Goal: Information Seeking & Learning: Learn about a topic

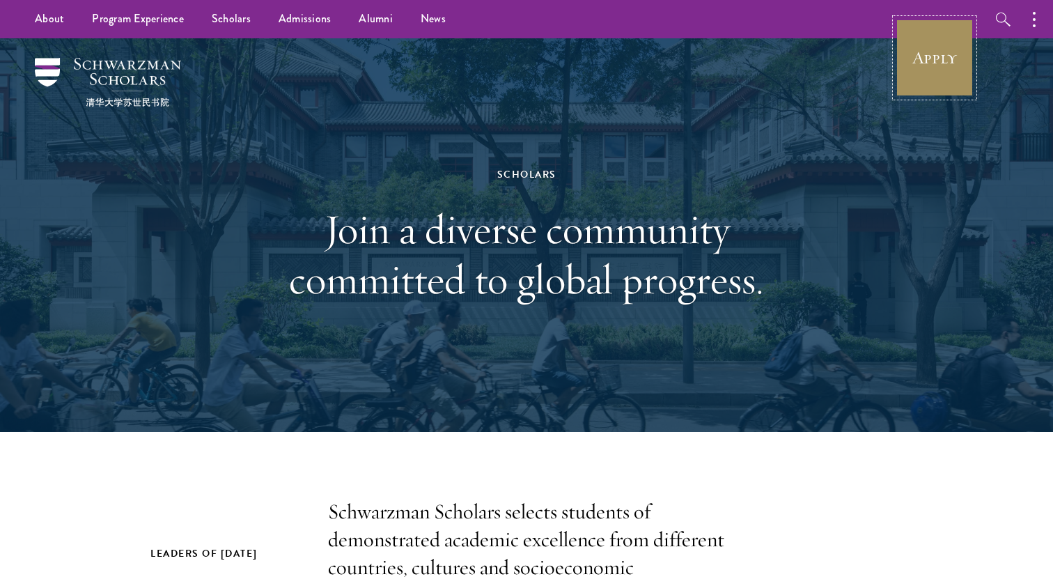
click at [935, 51] on link "Apply" at bounding box center [935, 58] width 78 height 78
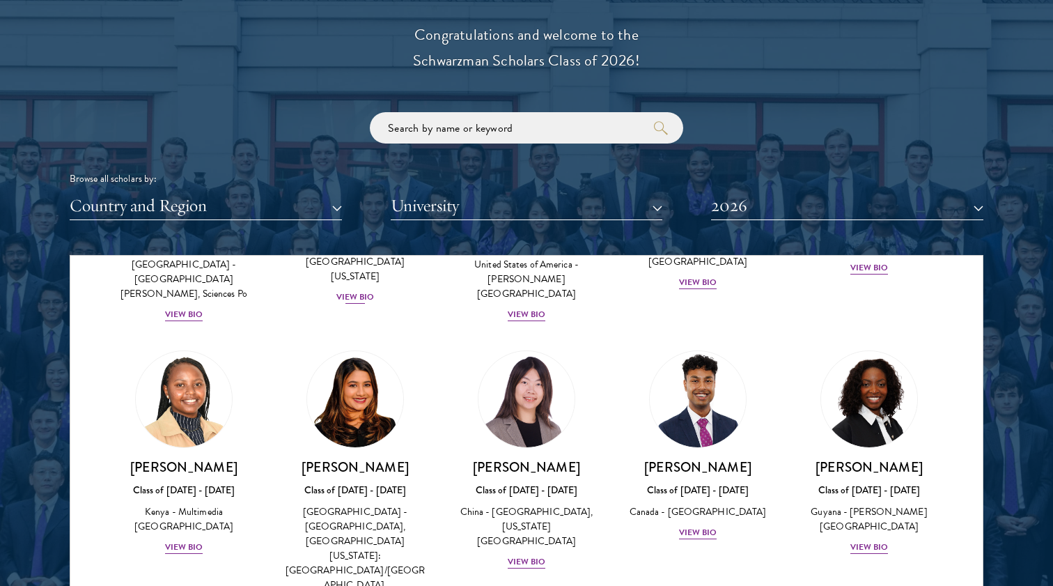
scroll to position [2094, 0]
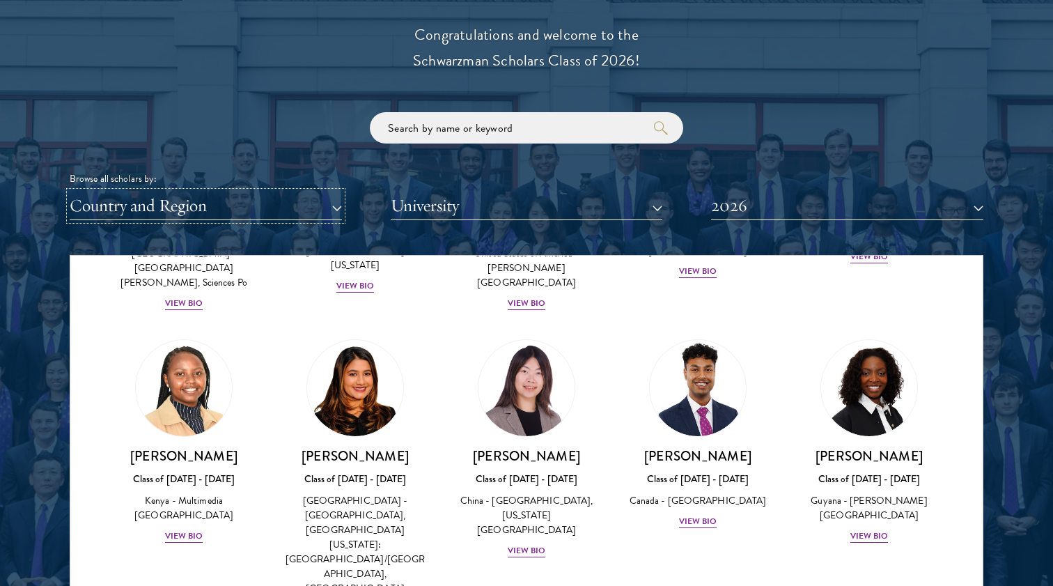
click at [230, 205] on button "Country and Region" at bounding box center [206, 206] width 272 height 29
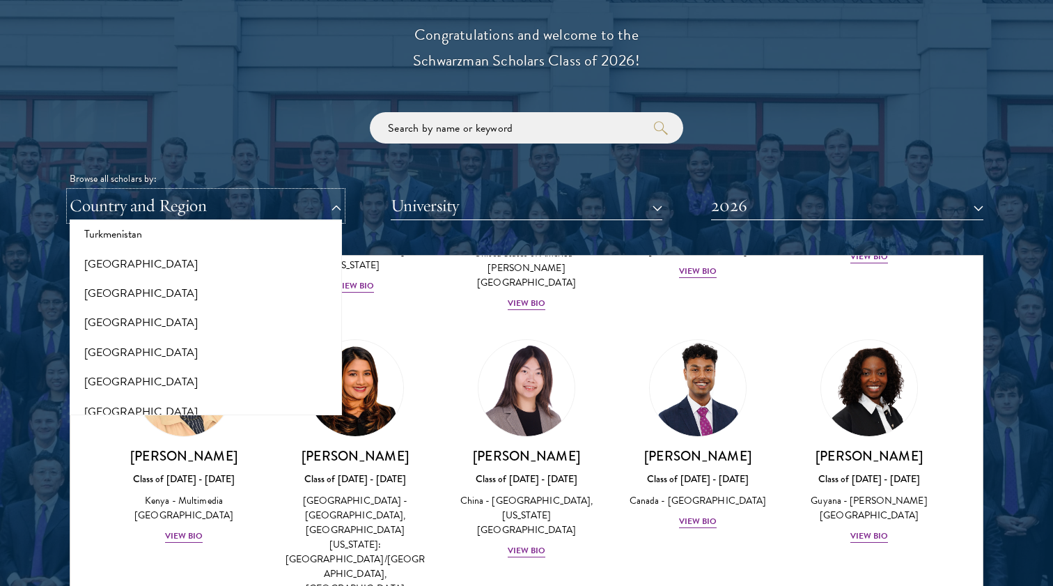
scroll to position [2841, 0]
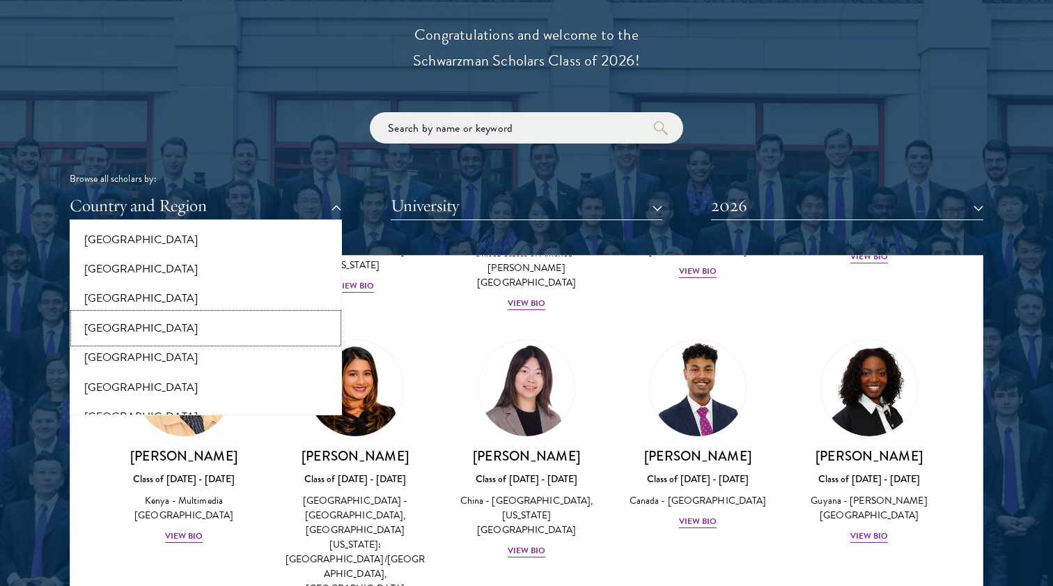
click at [172, 321] on button "[GEOGRAPHIC_DATA]" at bounding box center [206, 327] width 264 height 29
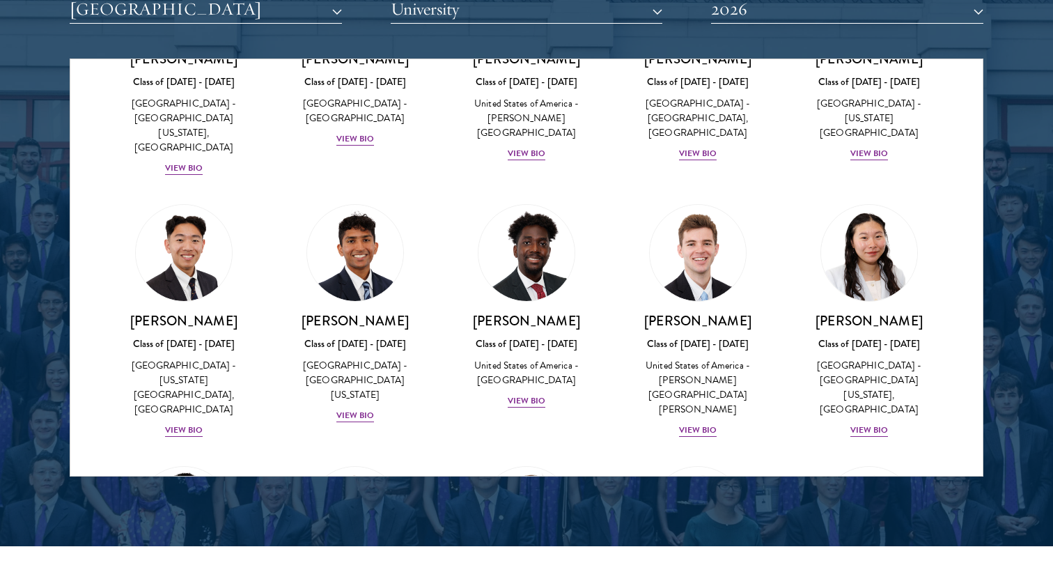
scroll to position [1797, 0]
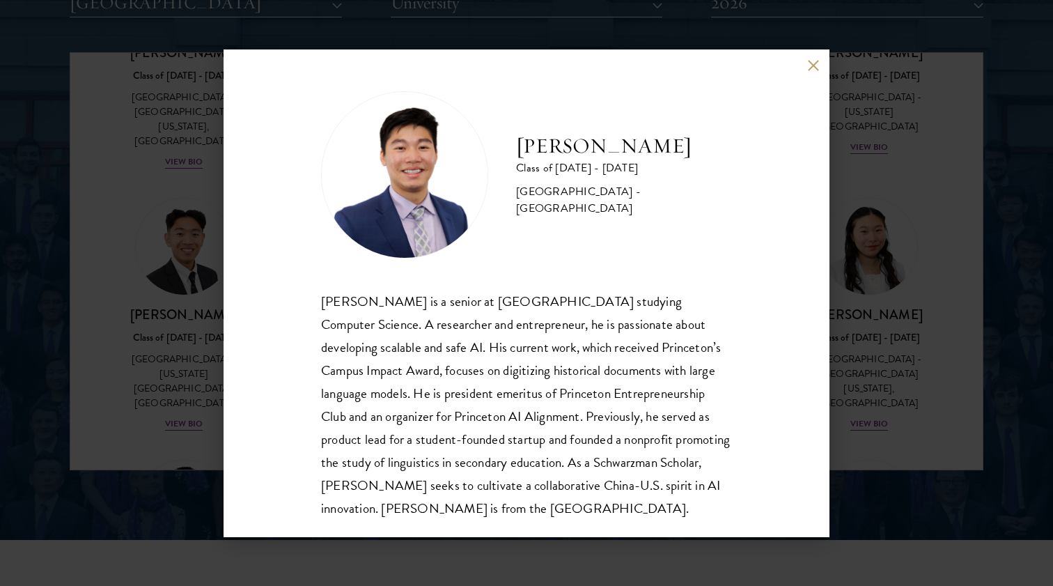
click at [809, 68] on button at bounding box center [813, 66] width 12 height 12
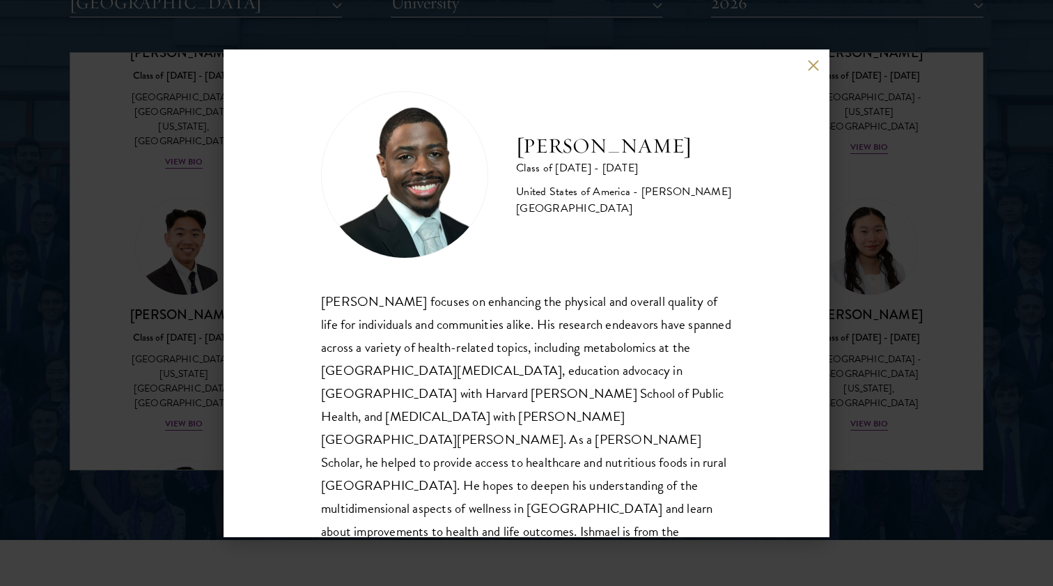
click at [815, 68] on button at bounding box center [813, 66] width 12 height 12
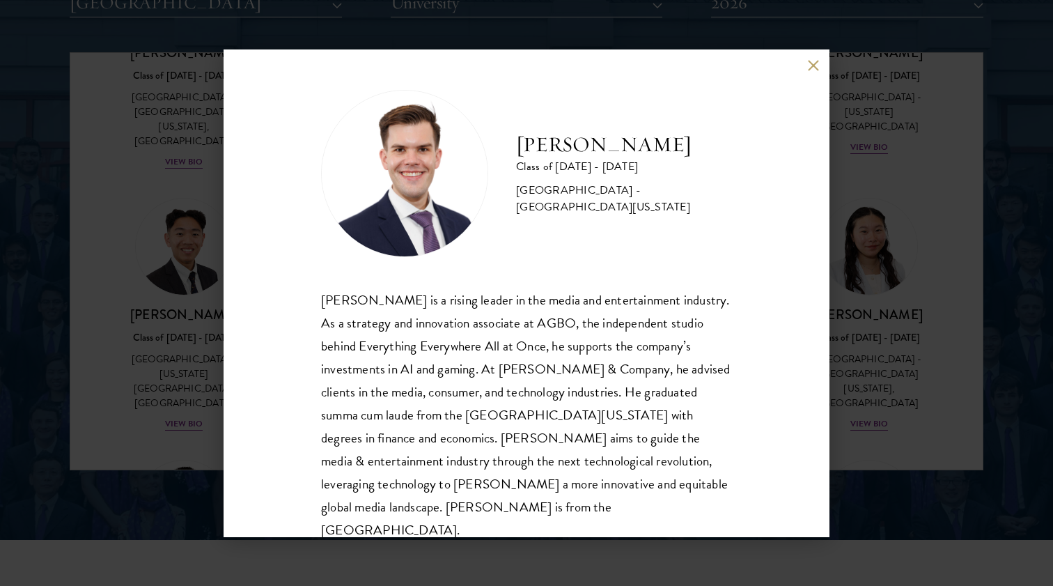
scroll to position [1803, 0]
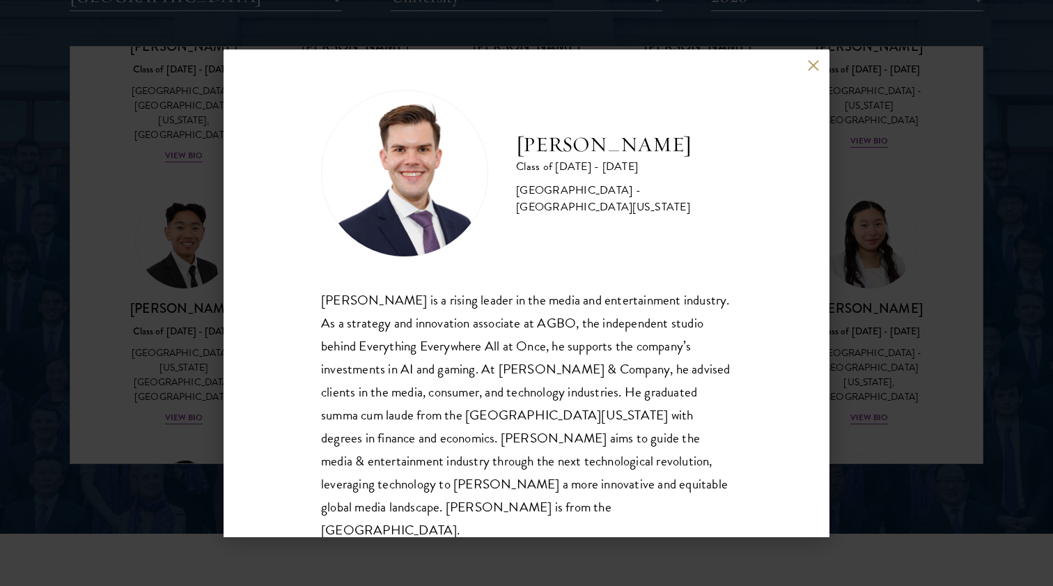
click at [803, 70] on div "Garrett Williams Class of 2025 - 2026 United States of America - University of …" at bounding box center [527, 293] width 606 height 488
click at [812, 64] on button at bounding box center [813, 66] width 12 height 12
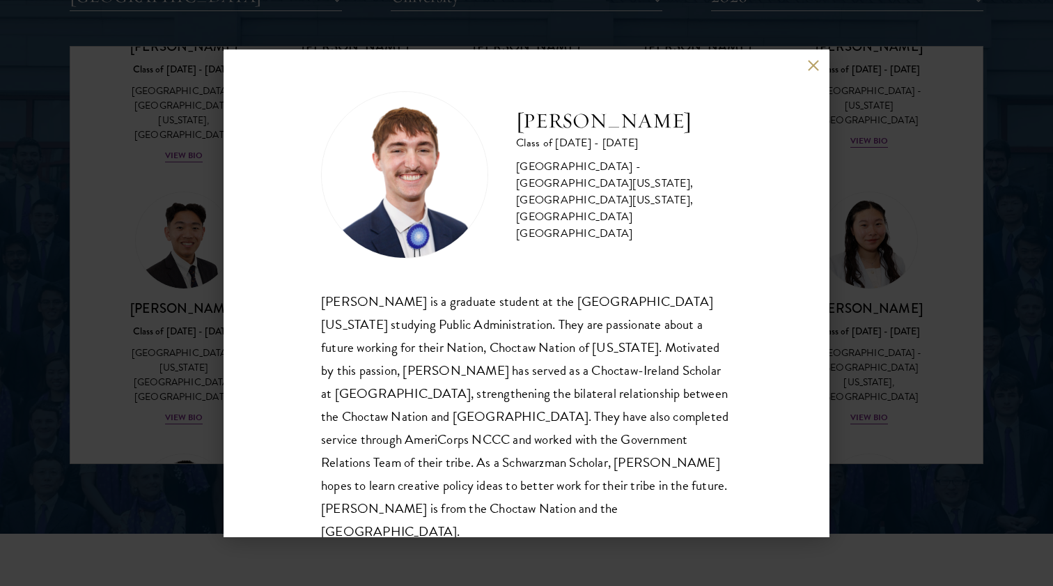
scroll to position [1, 0]
click at [348, 274] on div "Austin West Class of 2025 - 2026 United States of America - University of Centr…" at bounding box center [526, 316] width 411 height 452
click at [811, 70] on button at bounding box center [813, 66] width 12 height 12
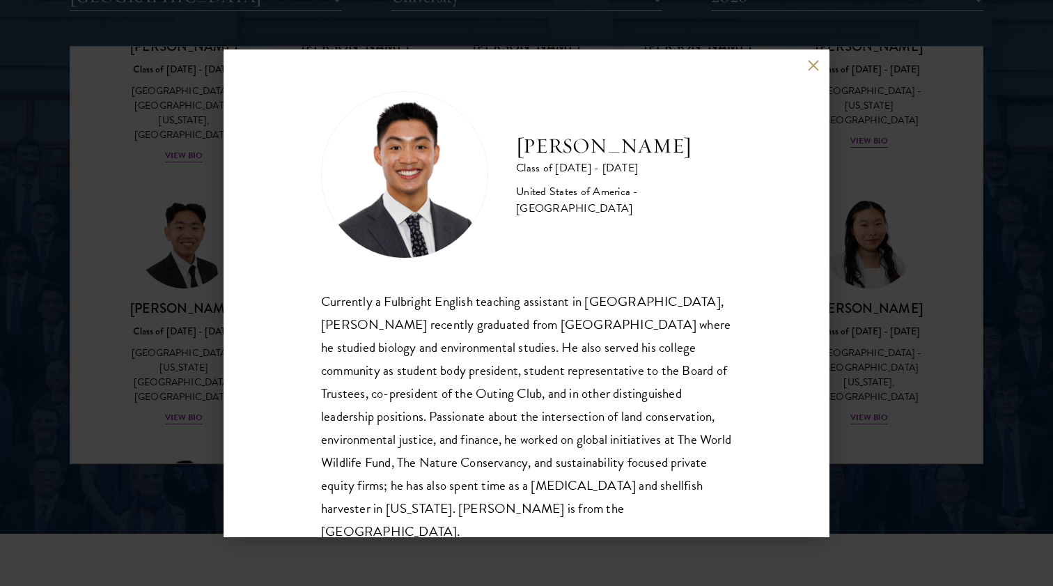
click at [809, 68] on button at bounding box center [813, 66] width 12 height 12
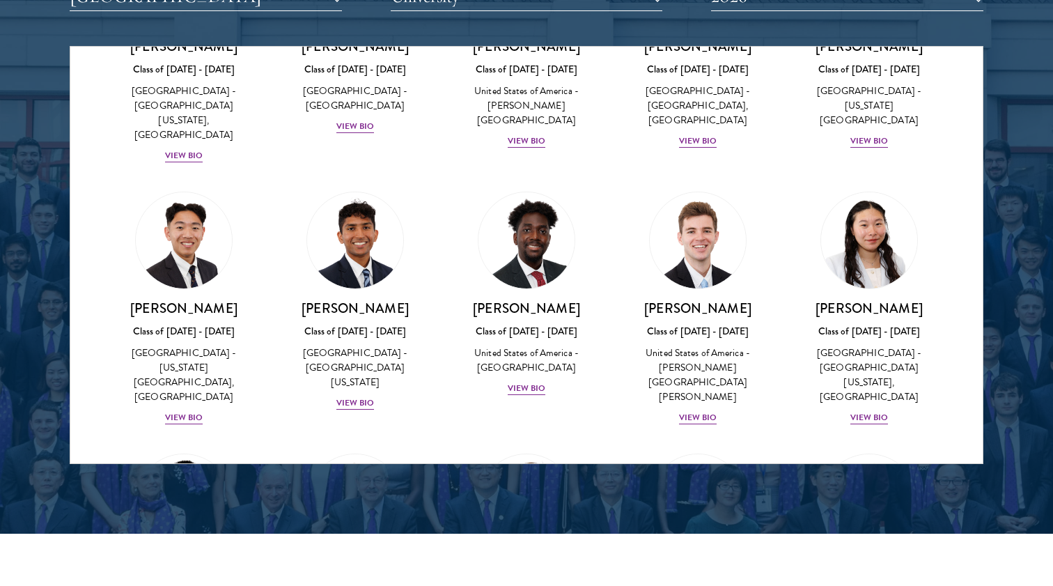
click at [867, 178] on div "Falecie Wang Class of 2025 - 2026 United States of America - University of Cali…" at bounding box center [869, 309] width 171 height 262
click at [869, 411] on div "View Bio" at bounding box center [869, 417] width 38 height 13
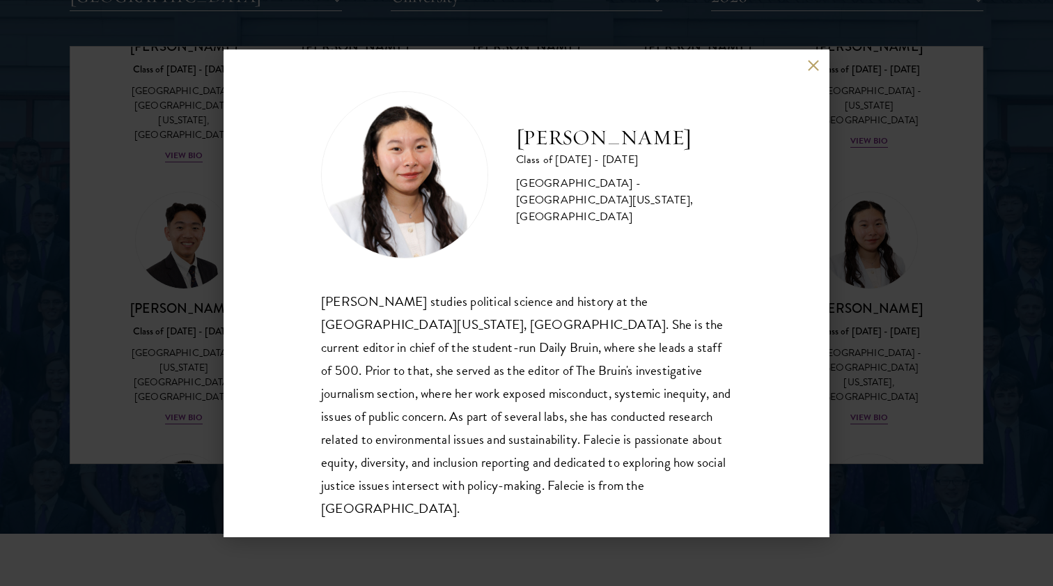
scroll to position [1, 0]
click at [811, 65] on button at bounding box center [813, 66] width 12 height 12
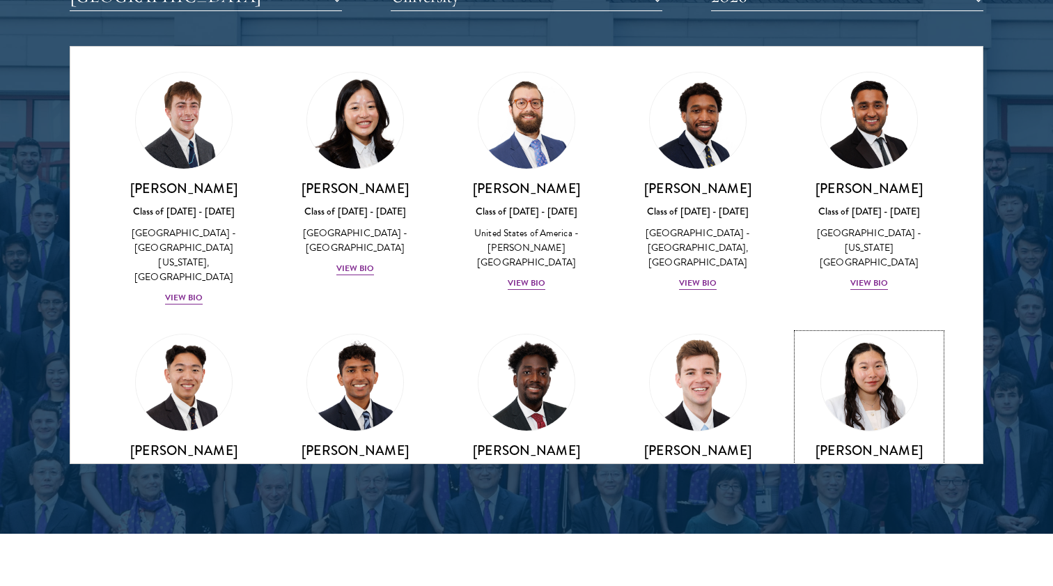
scroll to position [2211, 0]
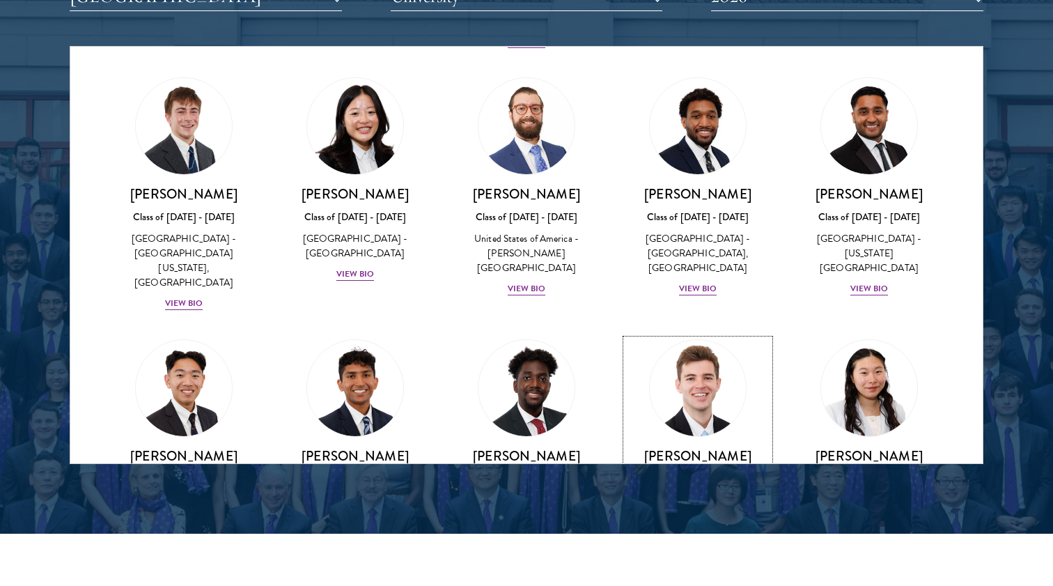
click at [717, 447] on div "Zach Valentine Class of 2025 - 2026 United States of America - Brigham Young Un…" at bounding box center [697, 510] width 143 height 126
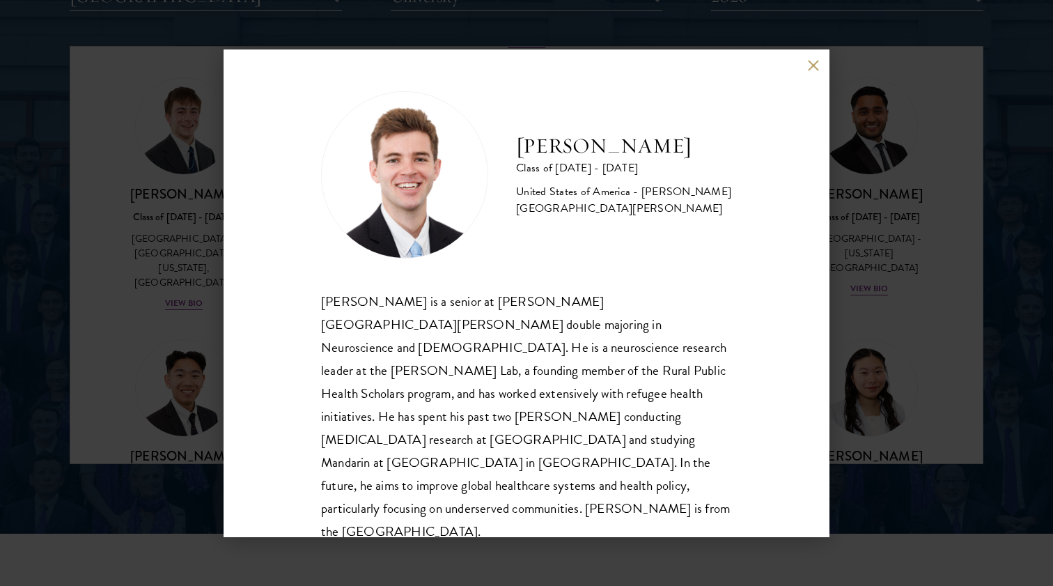
click at [815, 73] on div "Zach Valentine Class of 2025 - 2026 United States of America - Brigham Young Un…" at bounding box center [527, 293] width 606 height 488
click at [814, 70] on button at bounding box center [813, 66] width 12 height 12
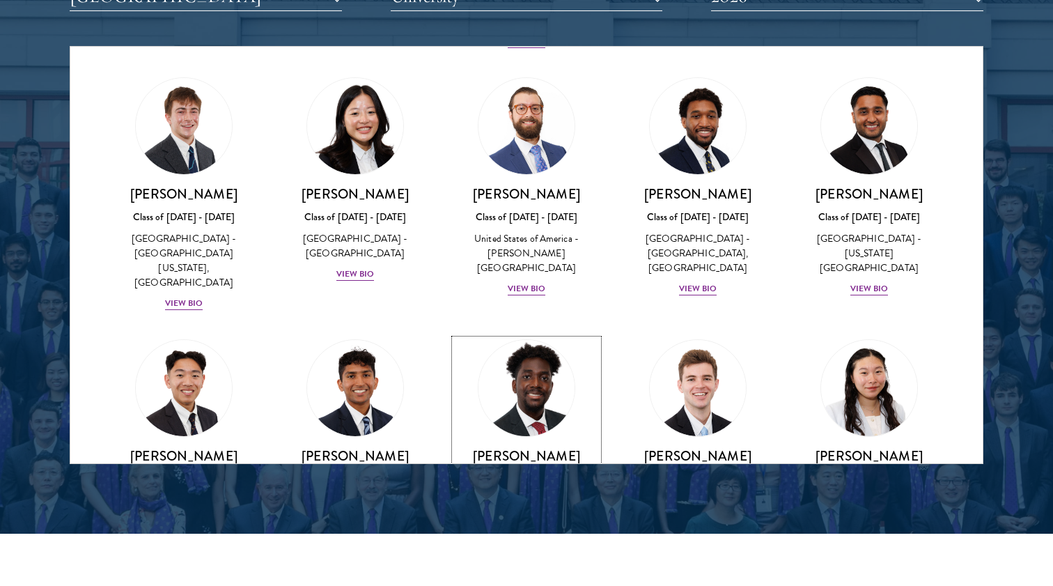
click at [520, 447] on div "Edozie Umunna Class of 2025 - 2026 United States of America - American Universi…" at bounding box center [526, 495] width 143 height 97
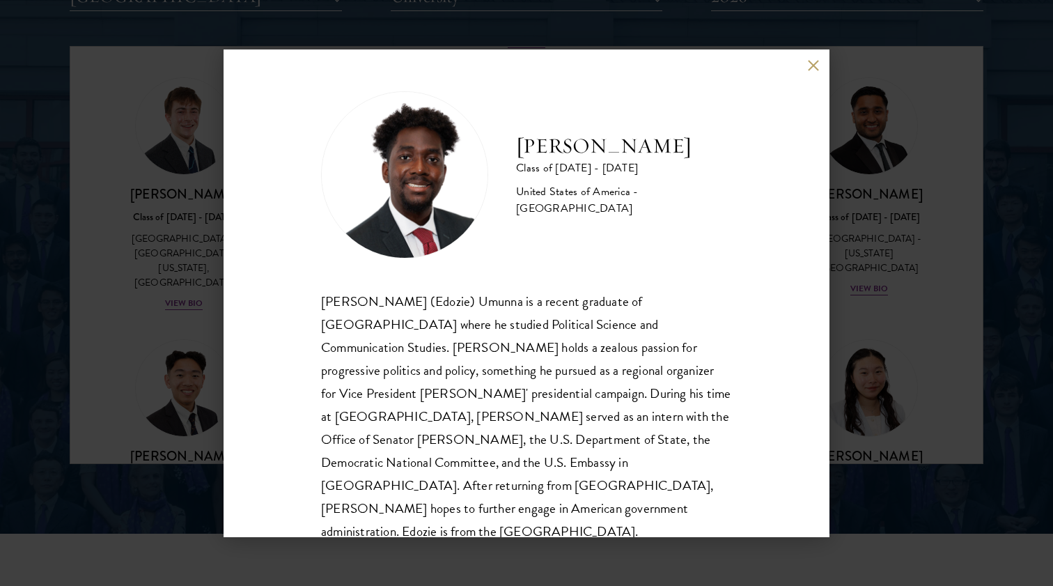
scroll to position [1, 0]
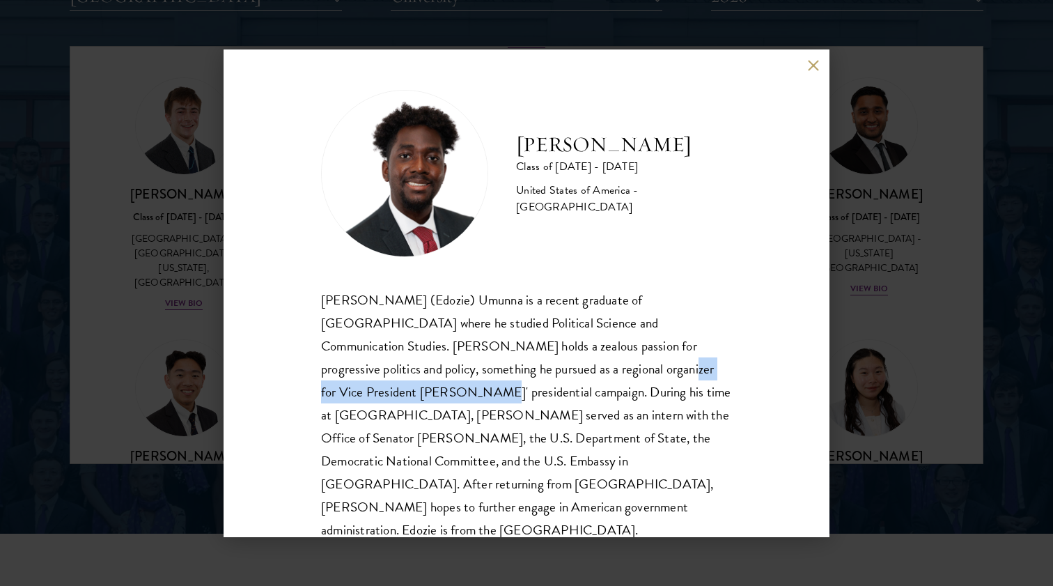
drag, startPoint x: 426, startPoint y: 364, endPoint x: 609, endPoint y: 380, distance: 183.9
click at [609, 380] on div "Chukwuedozie (Edozie) Umunna is a recent graduate of American University where …" at bounding box center [526, 415] width 411 height 254
click at [863, 179] on div "Edozie Umunna Class of 2025 - 2026 United States of America - American Universi…" at bounding box center [526, 293] width 1053 height 586
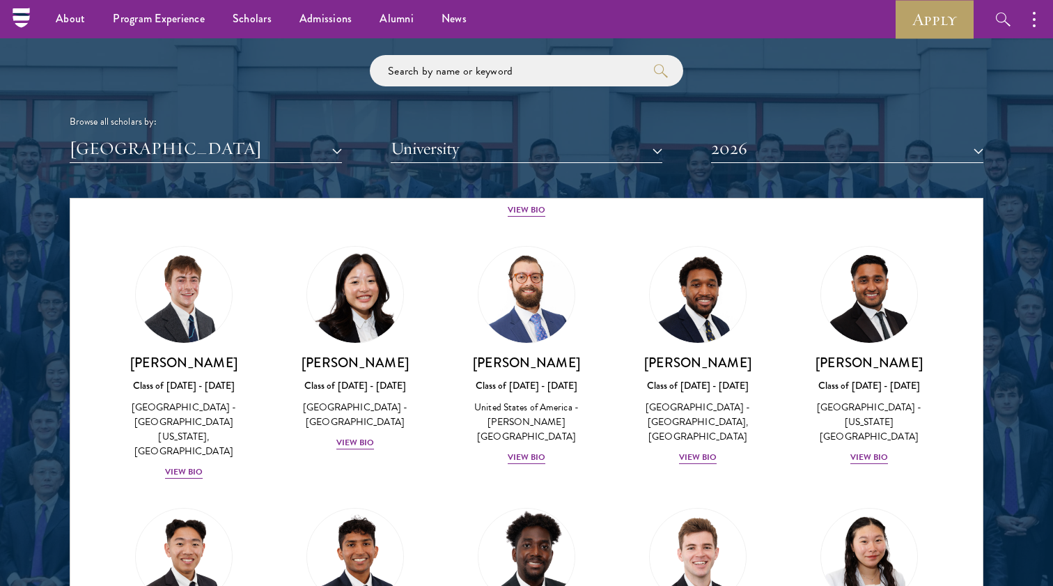
scroll to position [2188, 0]
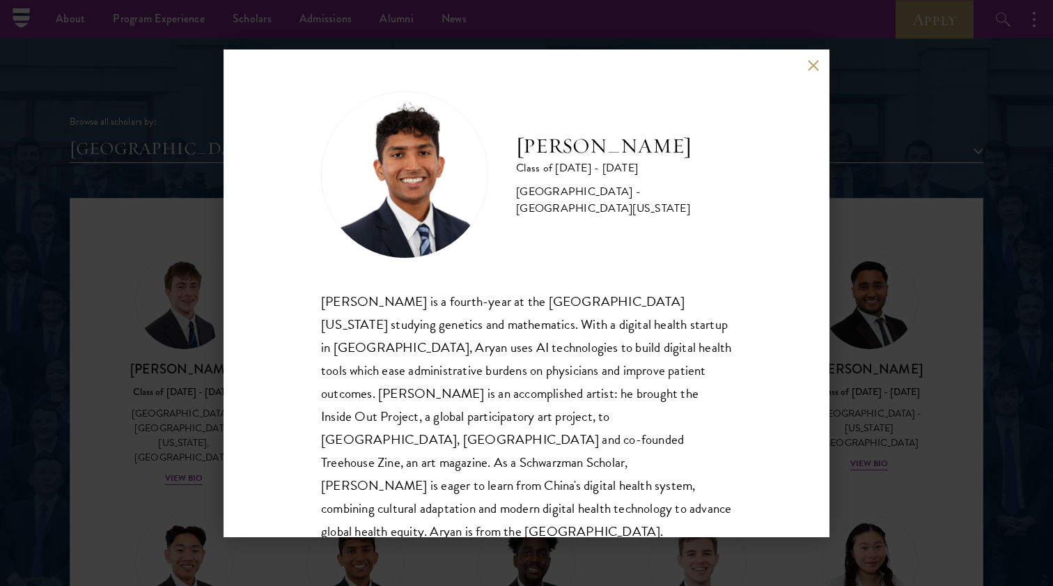
click at [844, 235] on div "Aryan Thakur Class of 2025 - 2026 United States of America - University of Geor…" at bounding box center [526, 293] width 1053 height 586
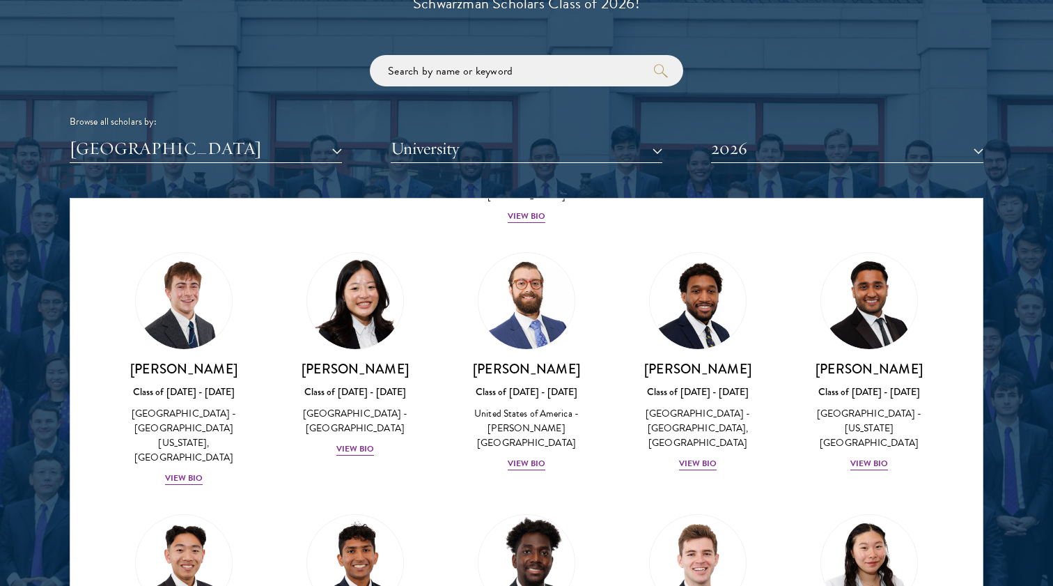
scroll to position [2317, 0]
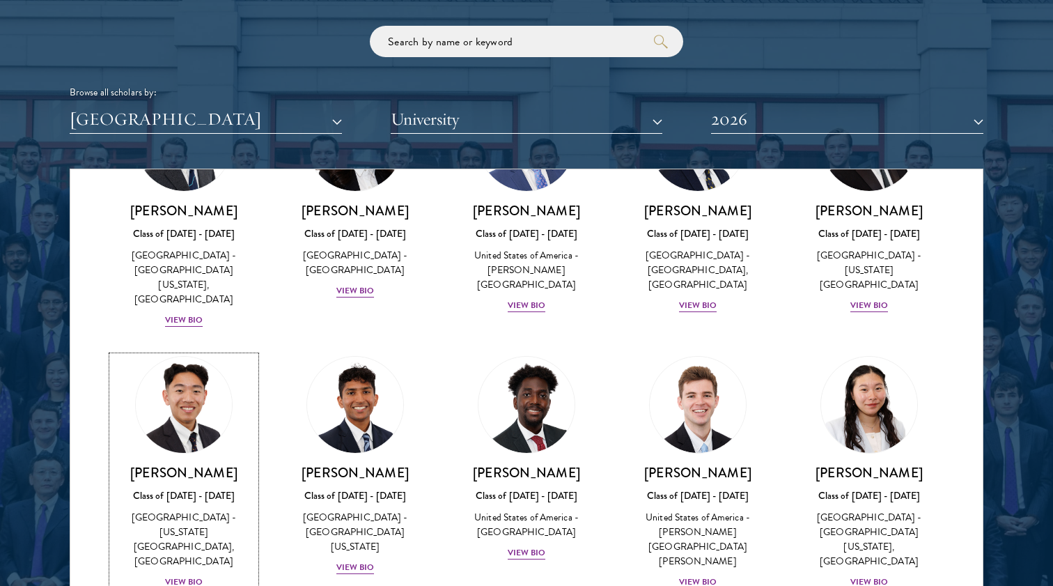
click at [205, 464] on div "Lucas Tai Class of 2025 - 2026 United States of America - Ohio State University…" at bounding box center [183, 527] width 143 height 126
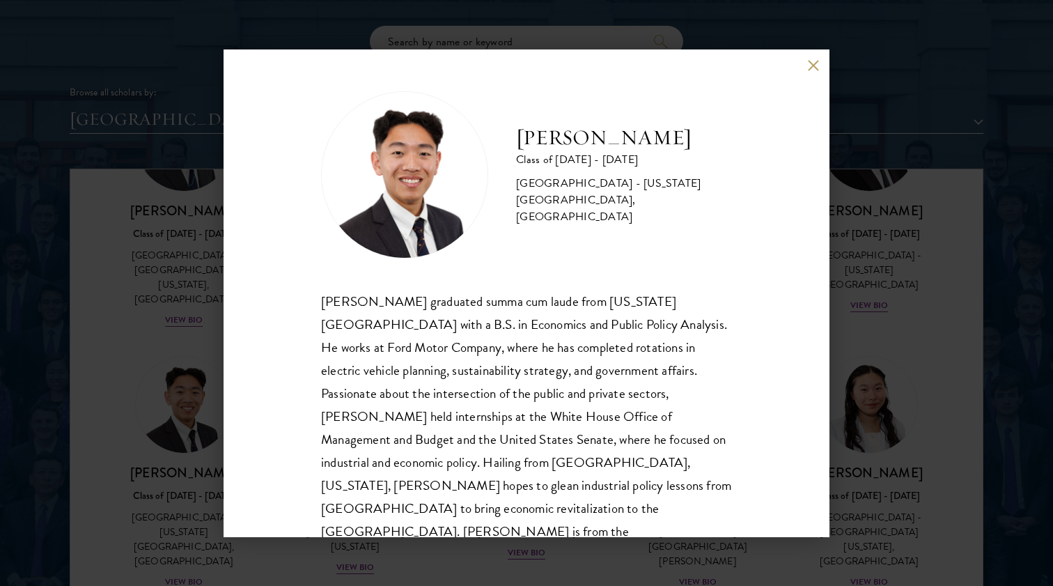
click at [175, 326] on div "Lucas Tai Class of 2025 - 2026 United States of America - Ohio State University…" at bounding box center [526, 293] width 1053 height 586
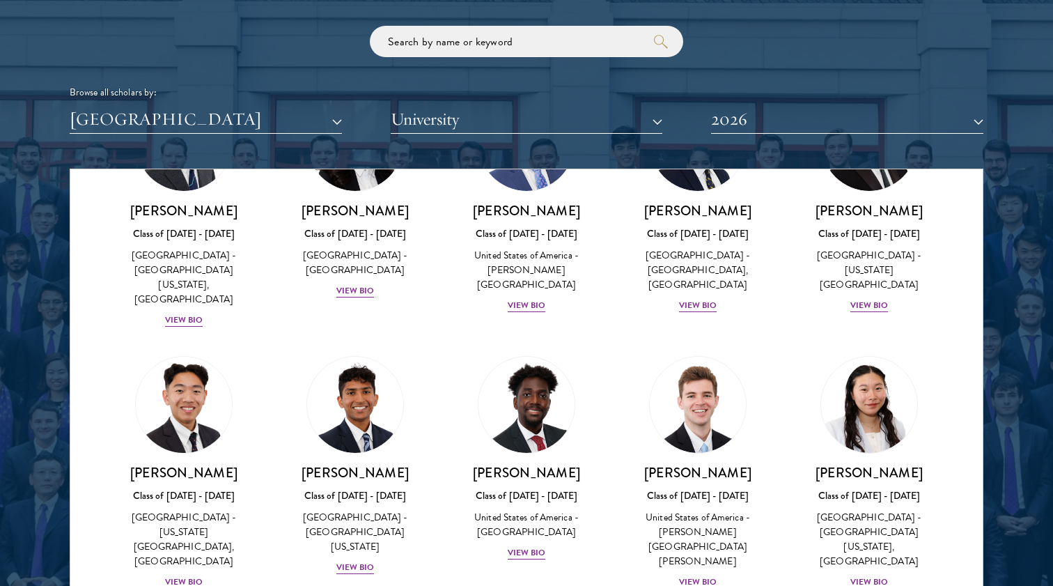
scroll to position [2284, 0]
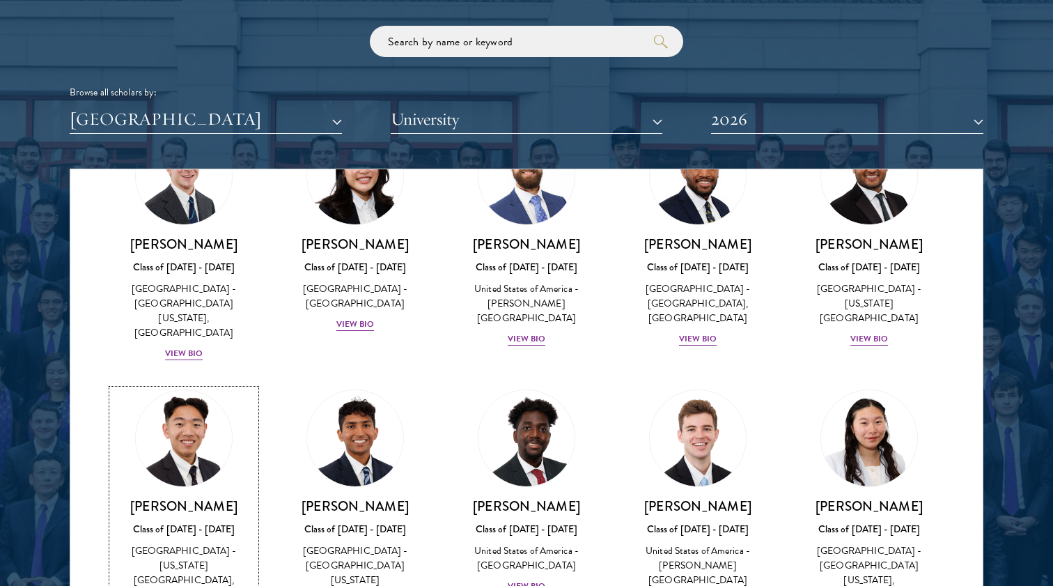
click at [189, 497] on div "Lucas Tai Class of 2025 - 2026 United States of America - Ohio State University…" at bounding box center [183, 560] width 143 height 126
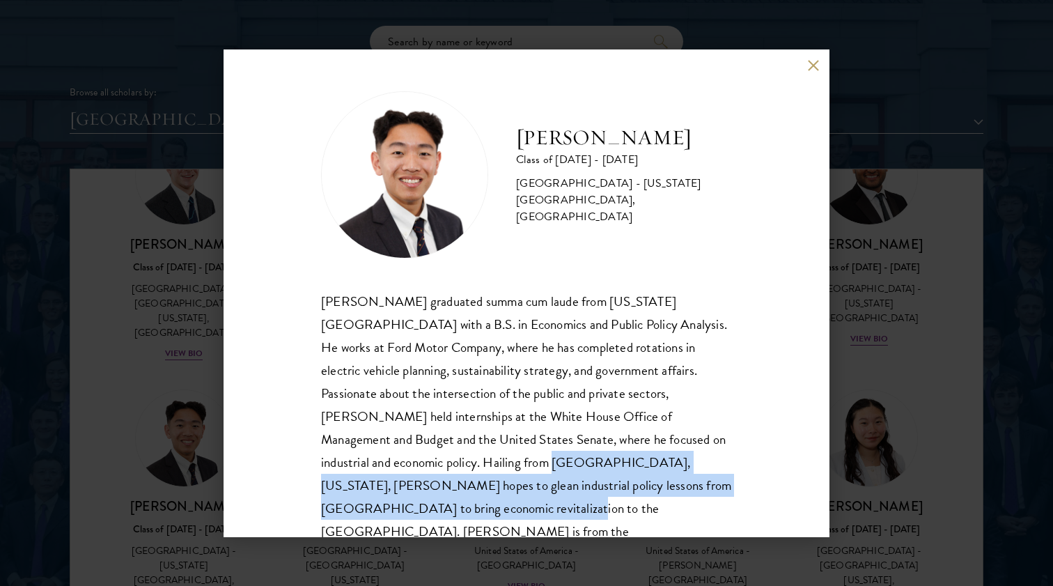
drag, startPoint x: 667, startPoint y: 437, endPoint x: 713, endPoint y: 474, distance: 59.0
click at [713, 474] on div "Lucas Tai graduated summa cum laude from Ohio State University with a B.S. in E…" at bounding box center [526, 428] width 411 height 277
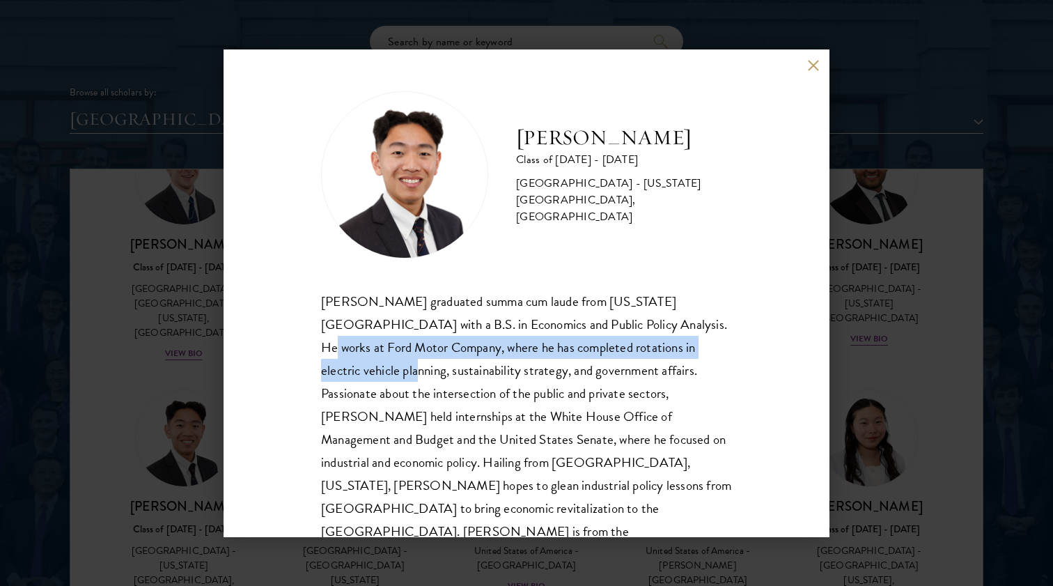
drag, startPoint x: 605, startPoint y: 317, endPoint x: 664, endPoint y: 345, distance: 64.8
click at [664, 345] on div "Lucas Tai graduated summa cum laude from Ohio State University with a B.S. in E…" at bounding box center [526, 428] width 411 height 277
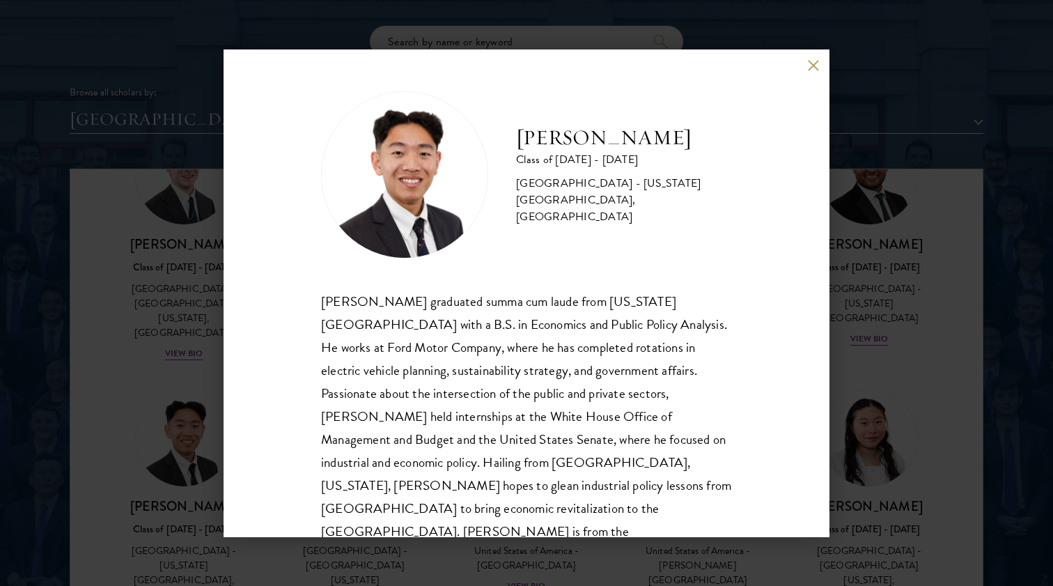
click at [491, 384] on div "Lucas Tai graduated summa cum laude from Ohio State University with a B.S. in E…" at bounding box center [526, 428] width 411 height 277
drag, startPoint x: 469, startPoint y: 407, endPoint x: 508, endPoint y: 413, distance: 39.4
click at [509, 413] on div "Lucas Tai graduated summa cum laude from Ohio State University with a B.S. in E…" at bounding box center [526, 428] width 411 height 277
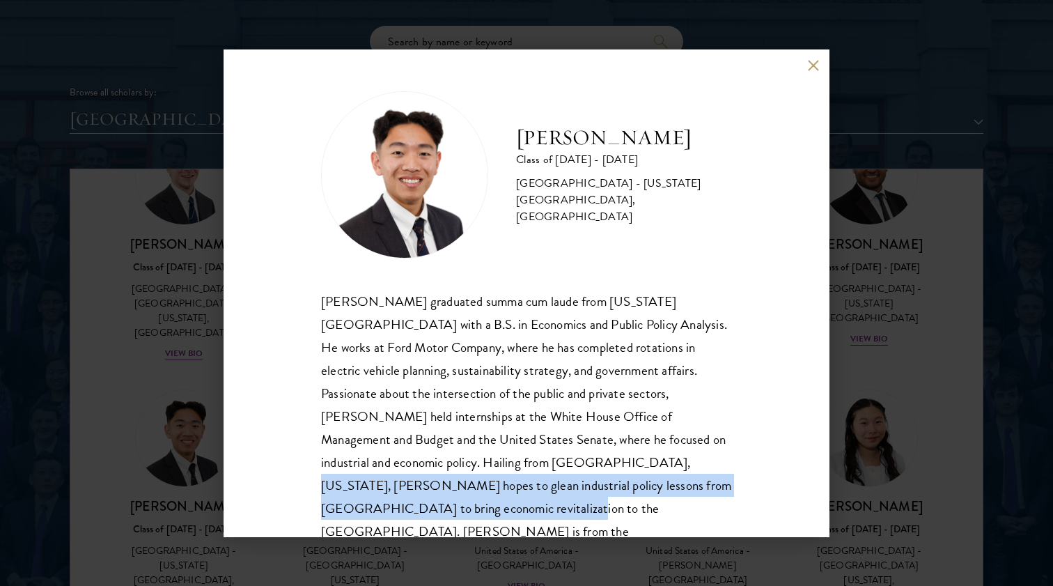
drag, startPoint x: 364, startPoint y: 460, endPoint x: 603, endPoint y: 493, distance: 241.8
click at [603, 493] on div "Lucas Tai graduated summa cum laude from Ohio State University with a B.S. in E…" at bounding box center [526, 428] width 411 height 277
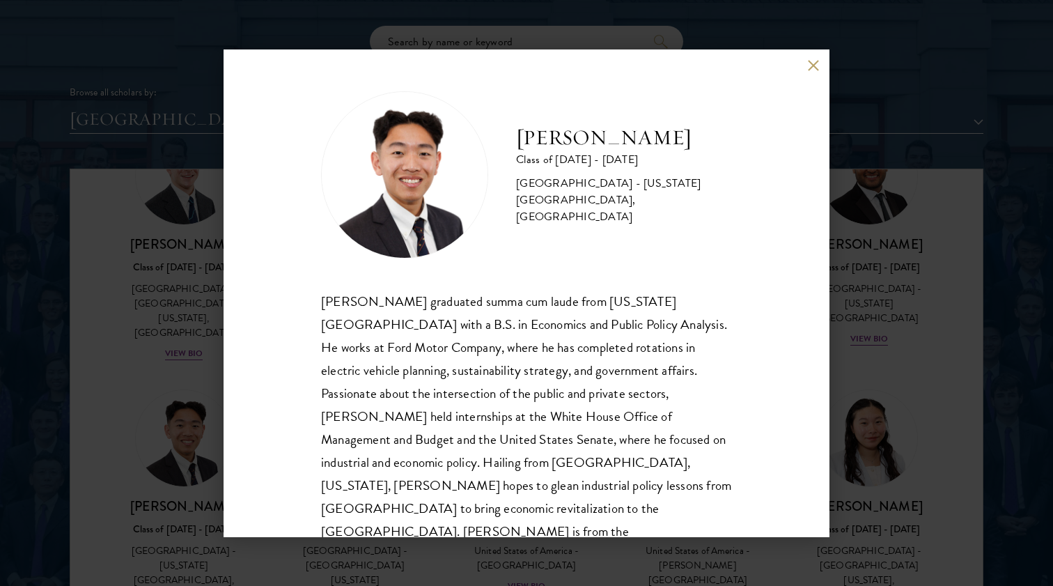
click at [901, 419] on div "Lucas Tai Class of 2025 - 2026 United States of America - Ohio State University…" at bounding box center [526, 293] width 1053 height 586
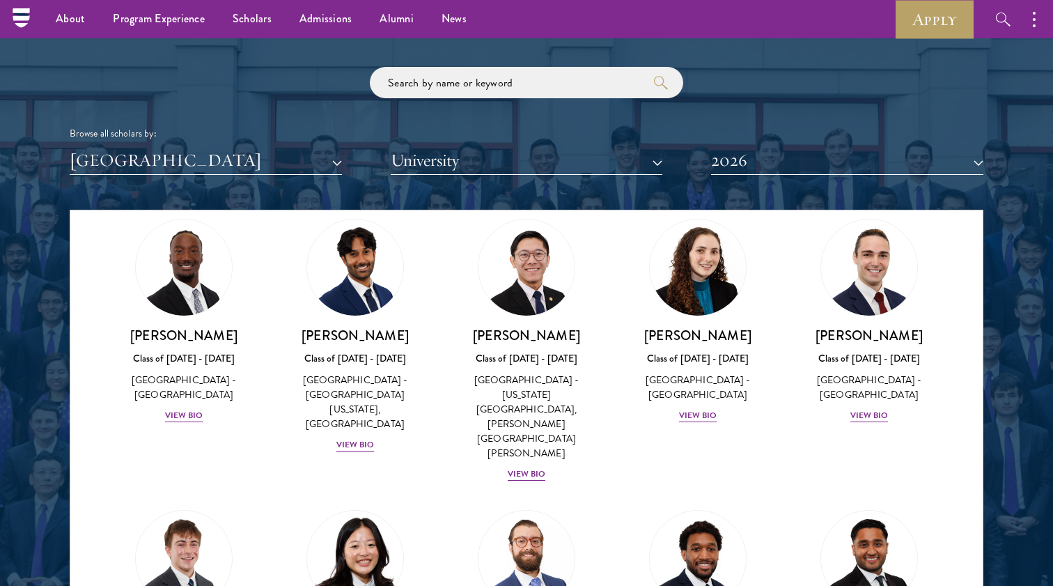
scroll to position [1626, 0]
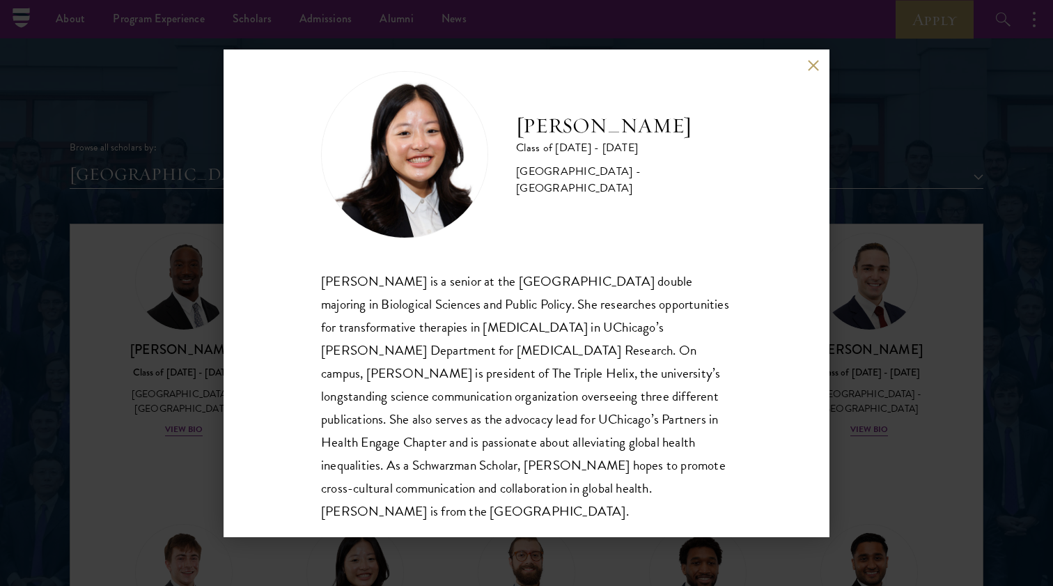
scroll to position [24, 0]
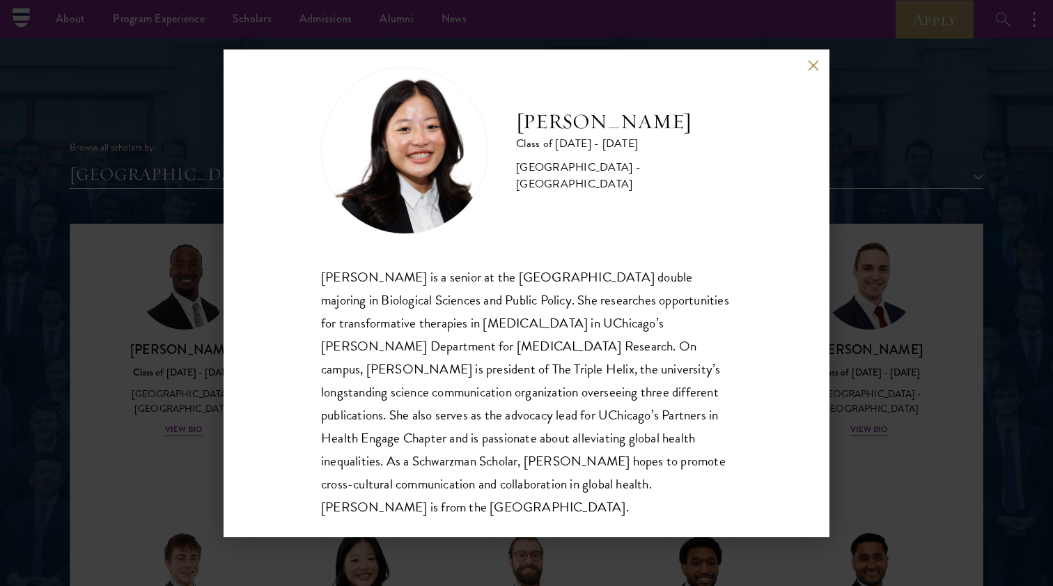
click at [876, 394] on div "Emily Shi Class of 2025 - 2026 United States of America - University of Chicago…" at bounding box center [526, 293] width 1053 height 586
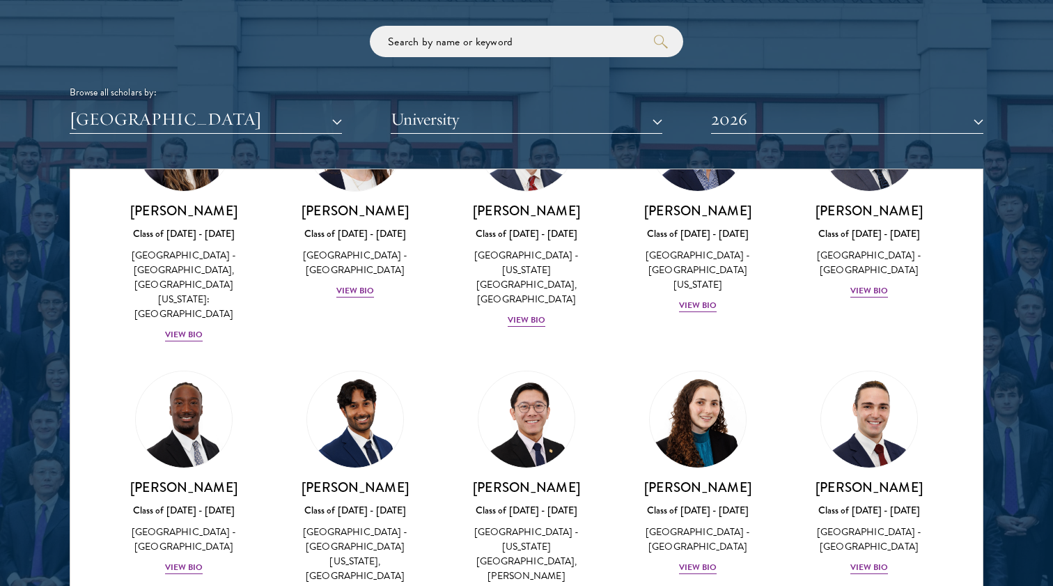
scroll to position [1743, 0]
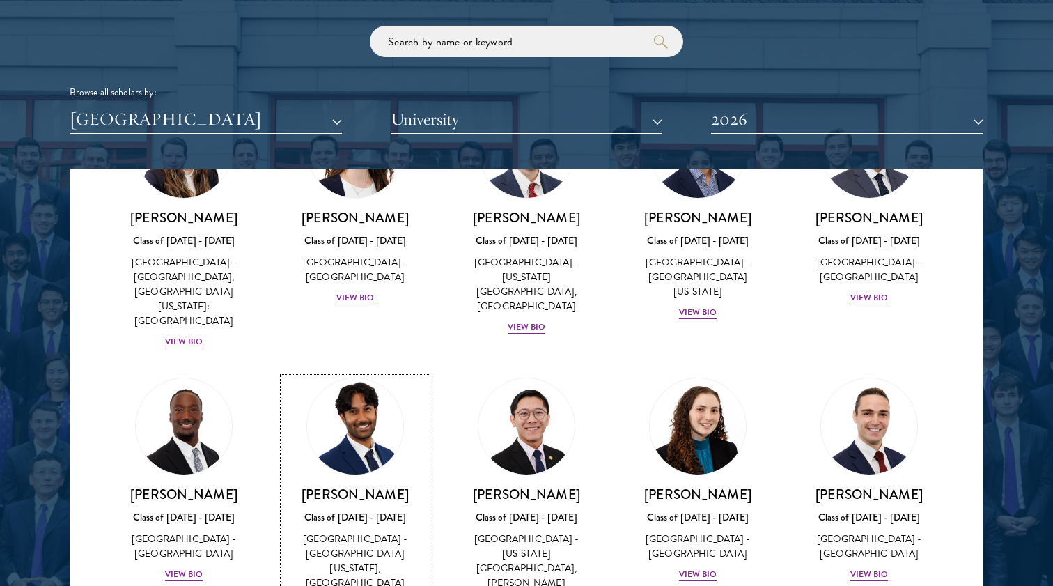
click at [333, 485] on div "Sanjeev Musuvathy Class of 2025 - 2026 United States of America - University of…" at bounding box center [354, 548] width 143 height 126
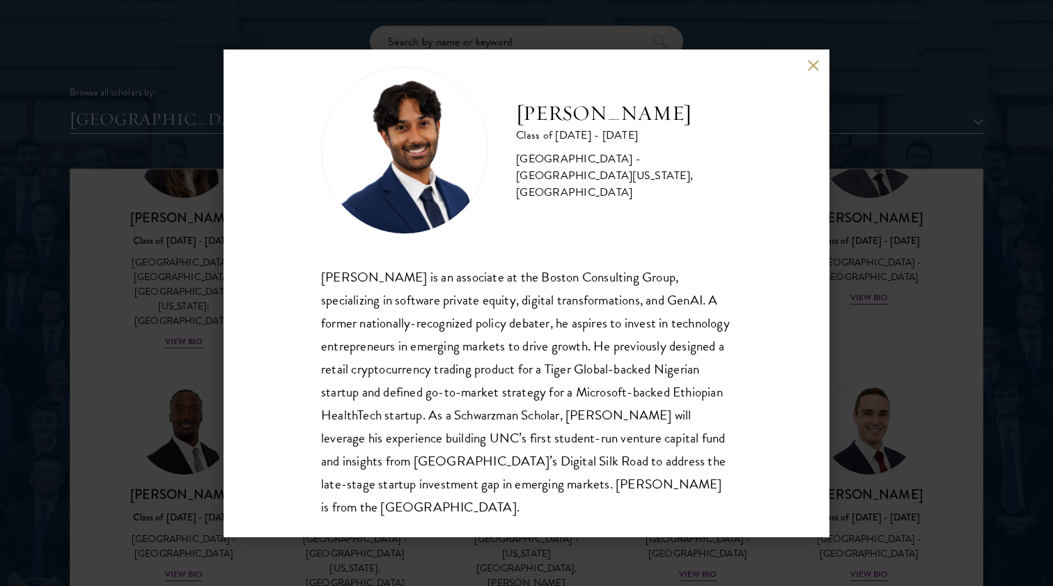
scroll to position [24, 0]
click at [846, 403] on div "Sanjeev Musuvathy Class of 2025 - 2026 United States of America - University of…" at bounding box center [526, 293] width 1053 height 586
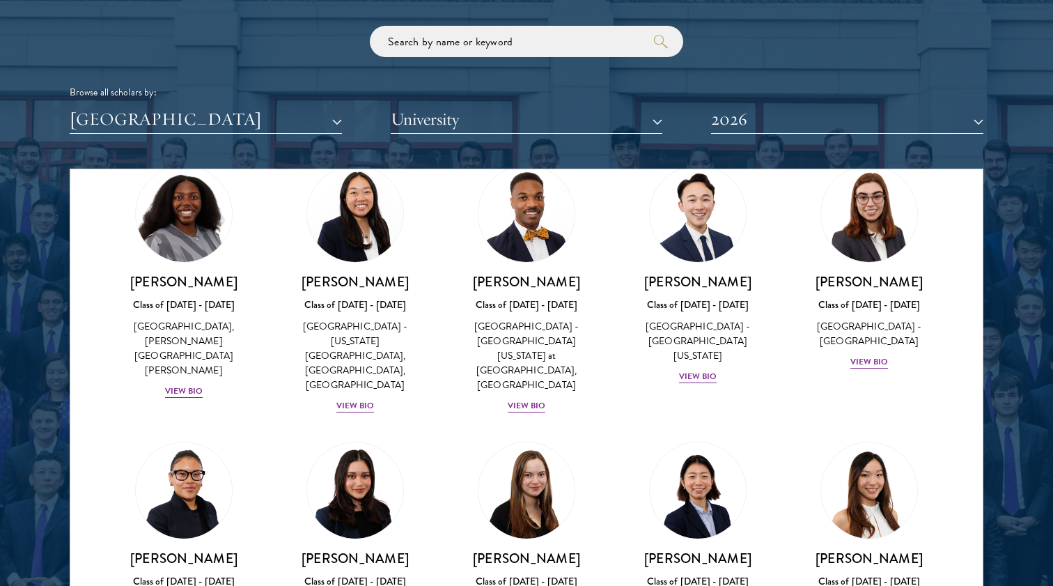
scroll to position [1155, 0]
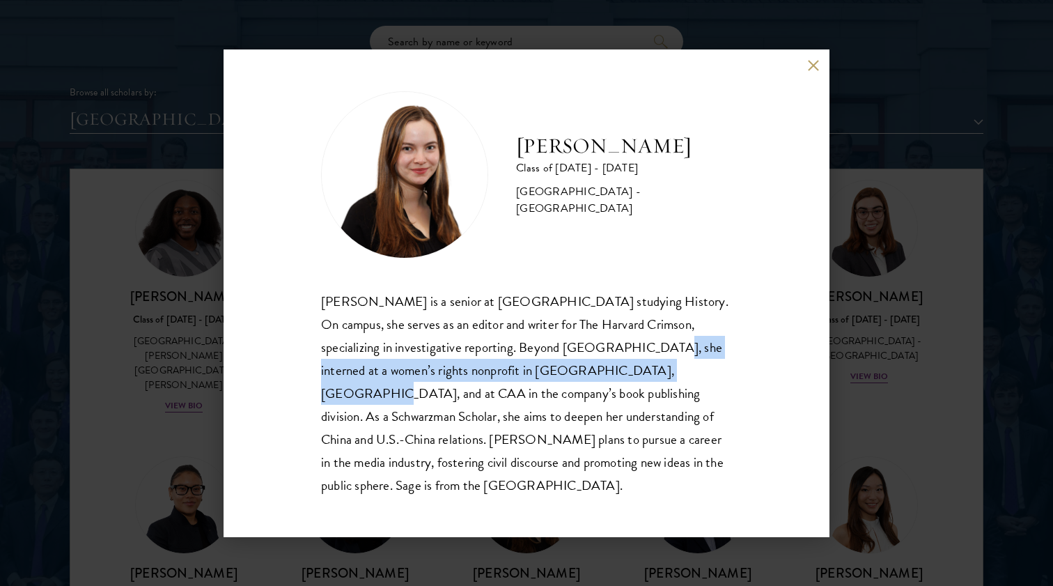
drag, startPoint x: 572, startPoint y: 355, endPoint x: 610, endPoint y: 377, distance: 44.0
click at [610, 377] on div "Sage Lattman is a senior at Harvard University studying History. On campus, she…" at bounding box center [526, 393] width 411 height 207
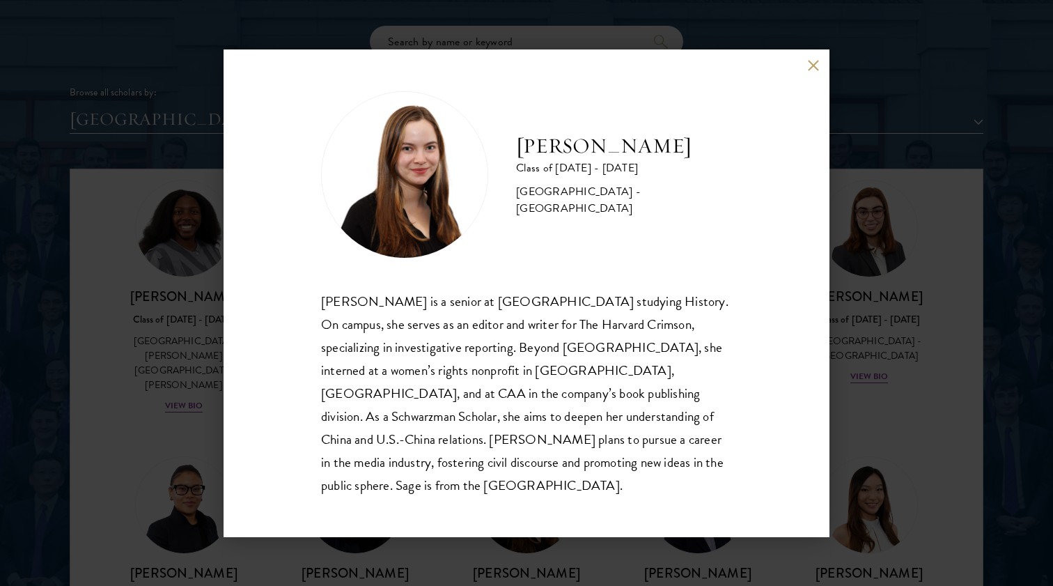
click at [857, 400] on div "Sage Lattman Class of 2025 - 2026 United States of America - Harvard University…" at bounding box center [526, 293] width 1053 height 586
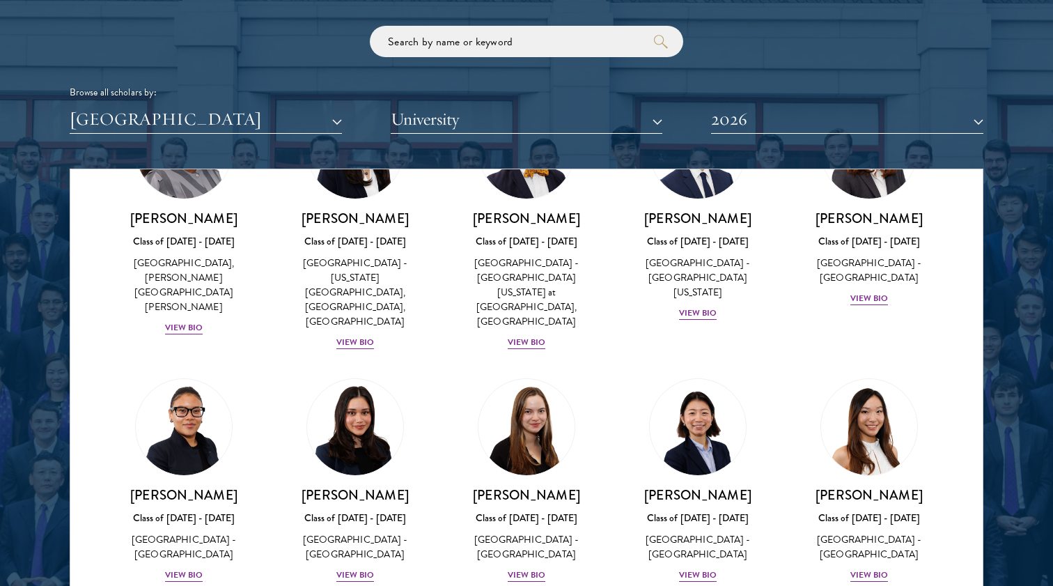
scroll to position [1231, 0]
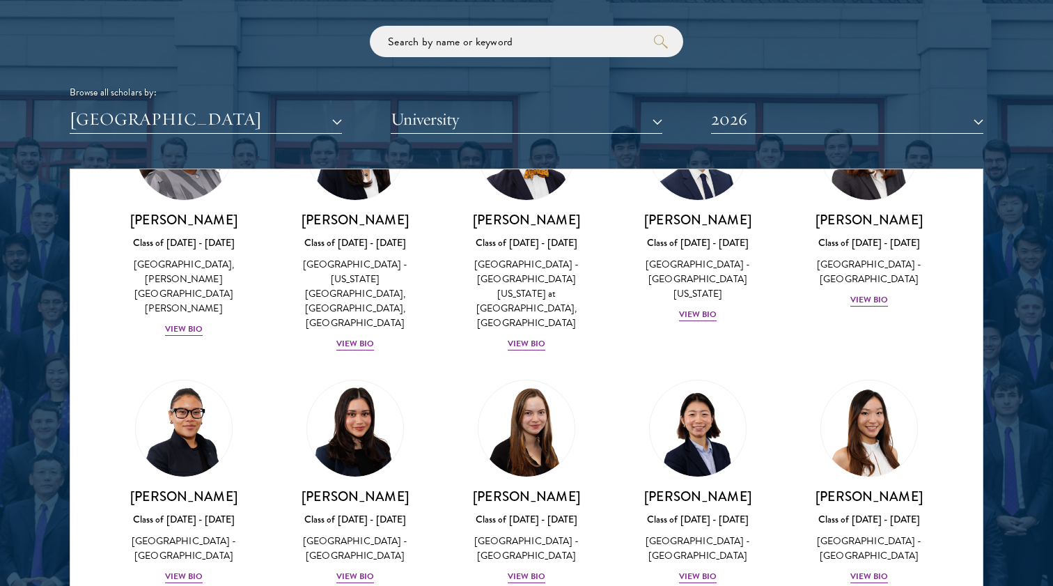
click at [706, 440] on div "Sharon Li Class of 2025 - 2026 United States of America - Yale University View …" at bounding box center [697, 482] width 171 height 233
click at [699, 570] on div "View Bio" at bounding box center [698, 576] width 38 height 13
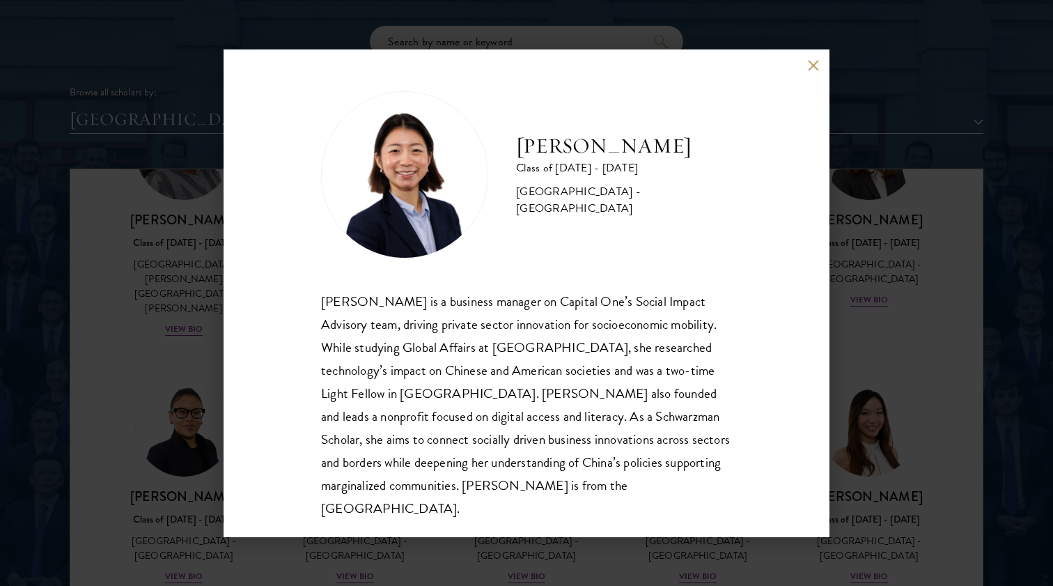
click at [849, 405] on div "Sharon Li Class of 2025 - 2026 United States of America - Yale University Sharo…" at bounding box center [526, 293] width 1053 height 586
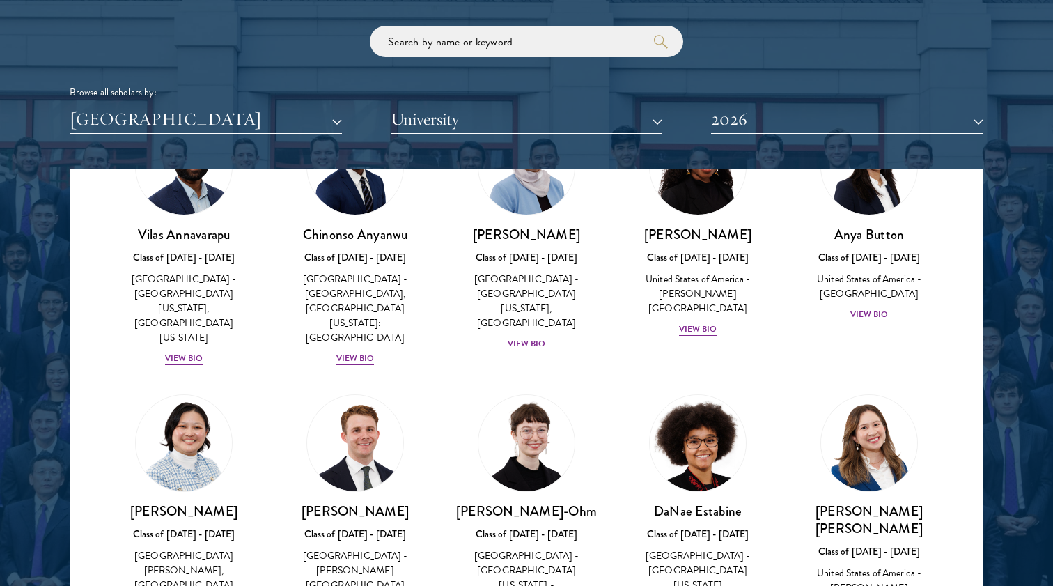
scroll to position [359, 0]
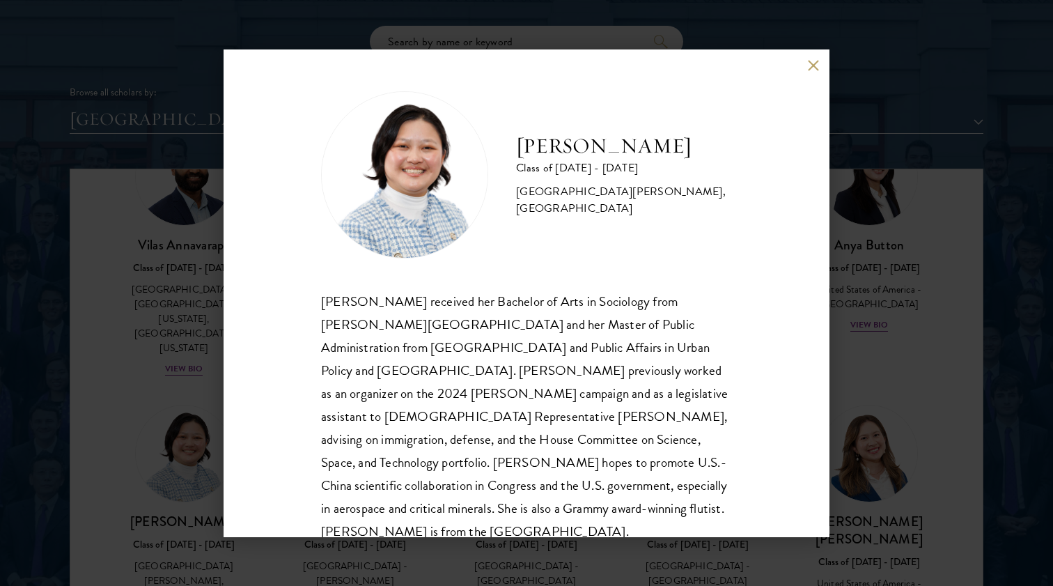
click at [164, 379] on div "Kelsey Chin Class of 2025 - 2026 United States of America - Barnard College, Co…" at bounding box center [526, 293] width 1053 height 586
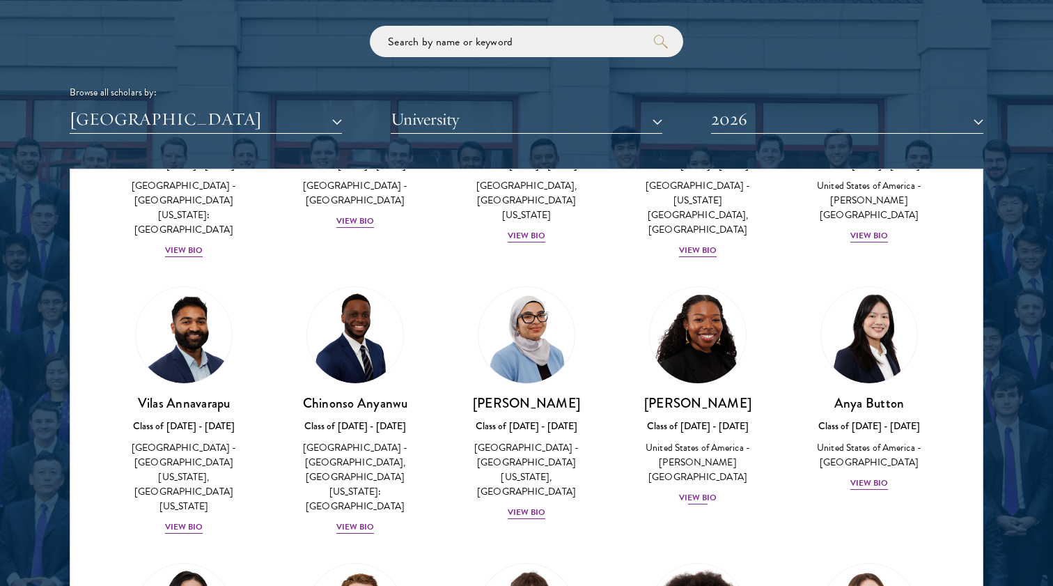
scroll to position [194, 0]
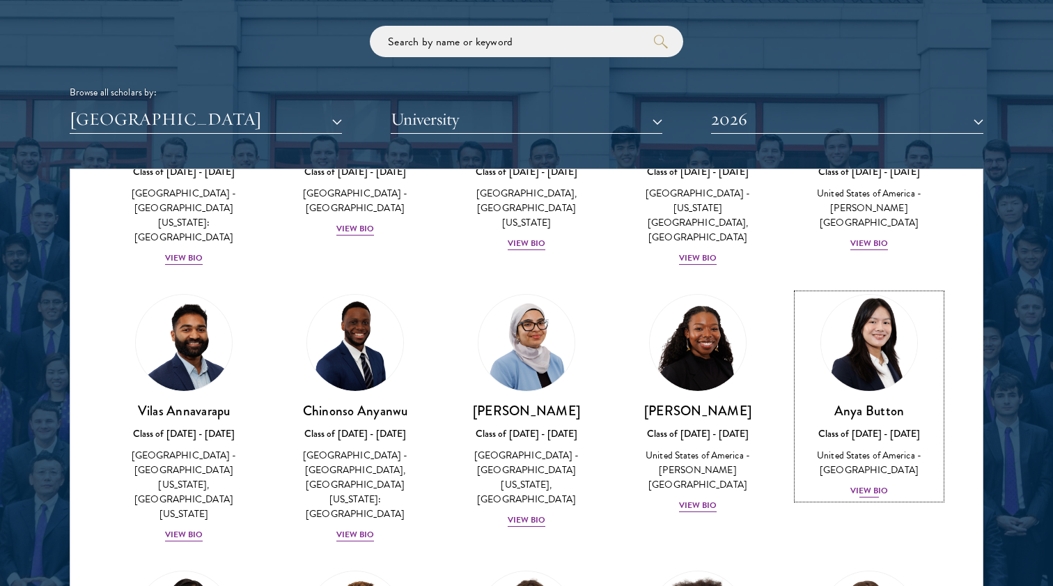
click at [859, 465] on div "Anya Button Class of 2025 - 2026 United States of America - Duke University Vie…" at bounding box center [869, 450] width 143 height 97
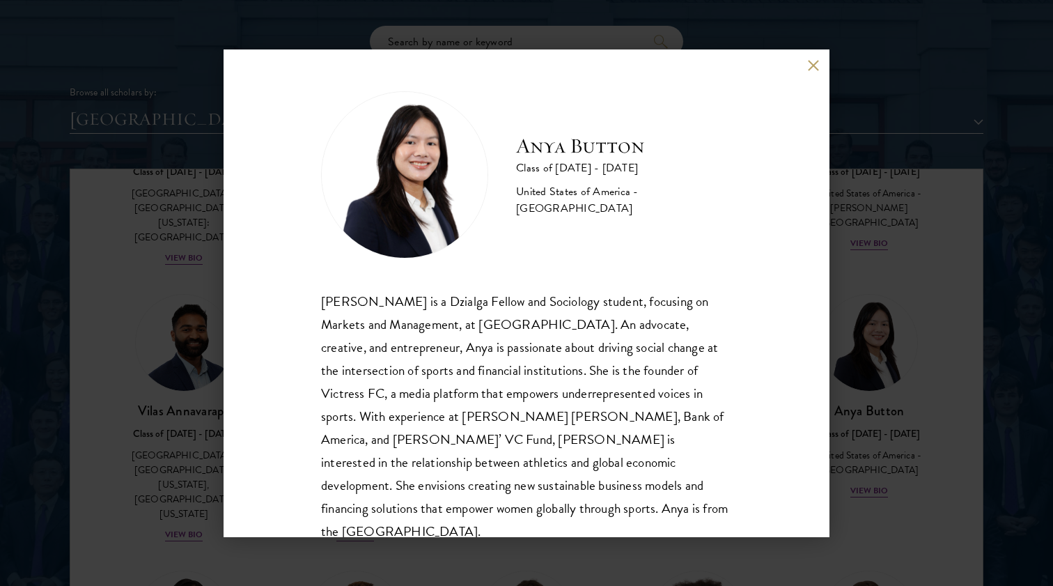
scroll to position [1, 0]
click at [805, 64] on div "Anya Button Class of 2025 - 2026 United States of America - Duke University Any…" at bounding box center [527, 293] width 606 height 488
click at [809, 65] on button at bounding box center [813, 66] width 12 height 12
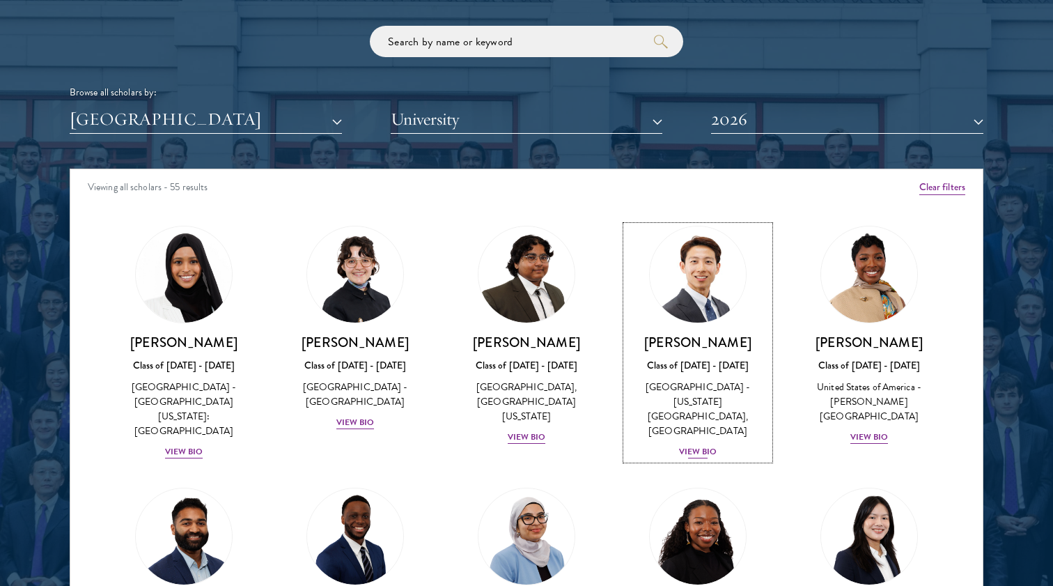
click at [712, 445] on div "View Bio" at bounding box center [698, 451] width 38 height 13
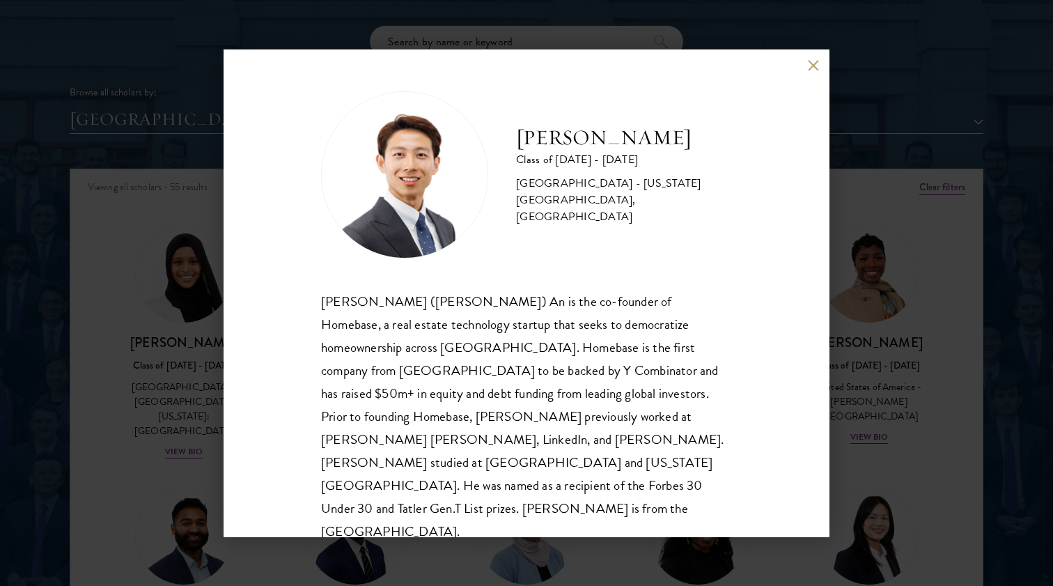
click at [813, 73] on div "Phillip An Class of 2025 - 2026 United States of America - California Institute…" at bounding box center [527, 293] width 606 height 488
click at [817, 67] on button at bounding box center [813, 66] width 12 height 12
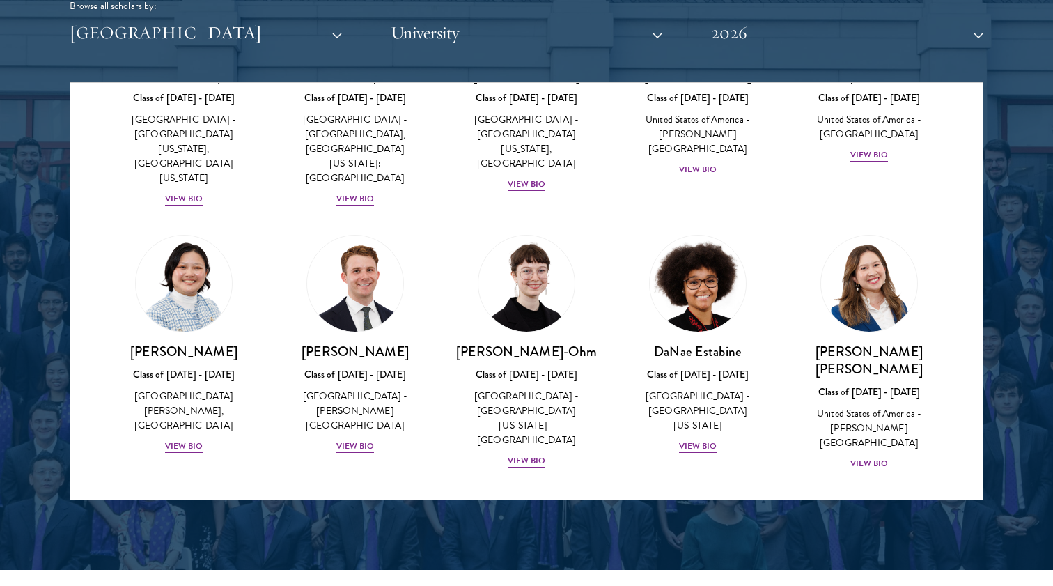
scroll to position [449, 0]
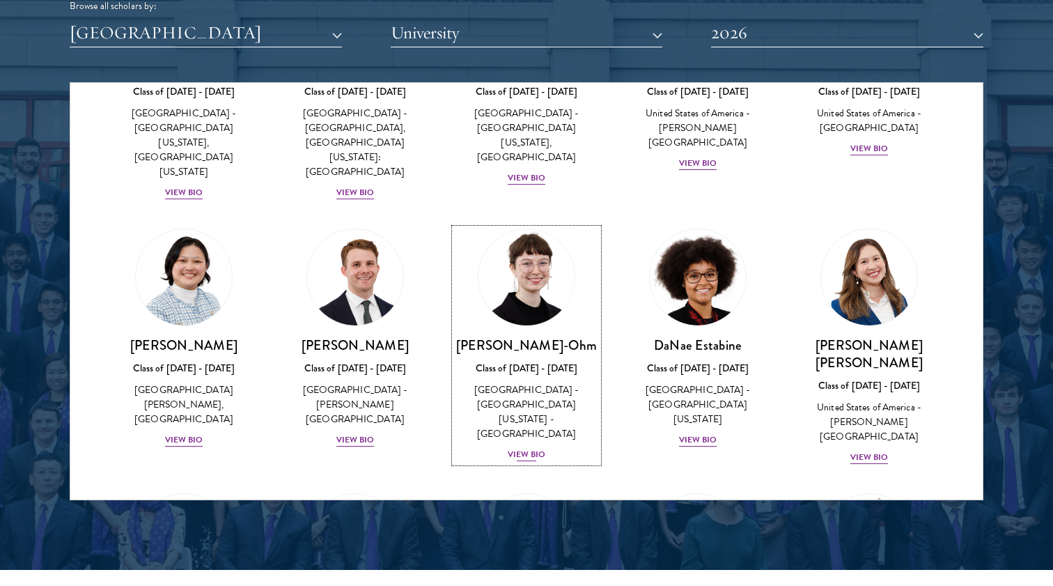
click at [533, 448] on div "View Bio" at bounding box center [527, 454] width 38 height 13
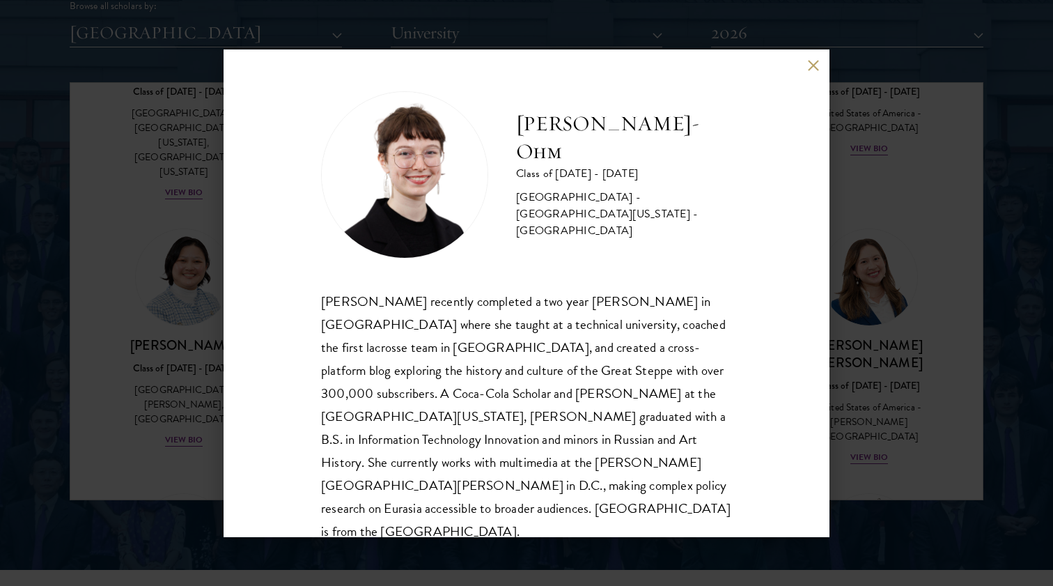
click at [157, 281] on div "Ottilie Cooper-Ohm Class of 2025 - 2026 United States of America - University o…" at bounding box center [526, 293] width 1053 height 586
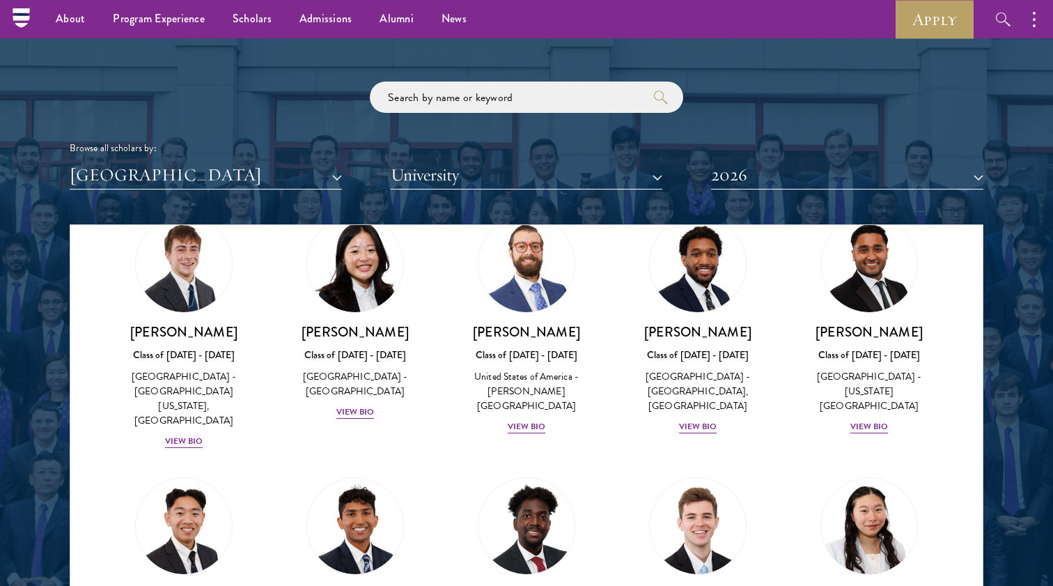
scroll to position [1612, 0]
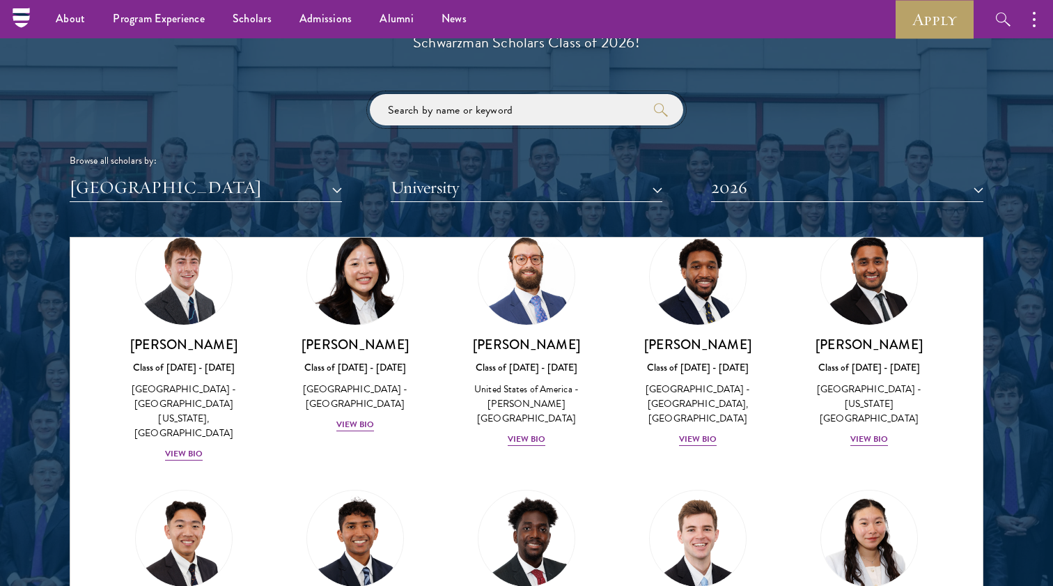
click at [499, 101] on input "search" at bounding box center [526, 109] width 313 height 31
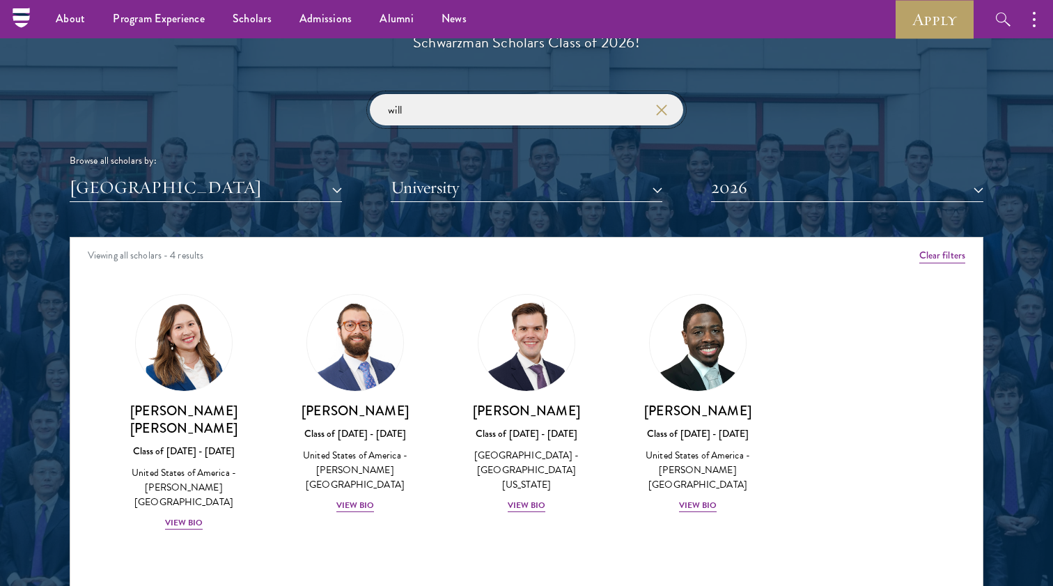
type input "will"
click at [745, 187] on button "2026" at bounding box center [847, 187] width 272 height 29
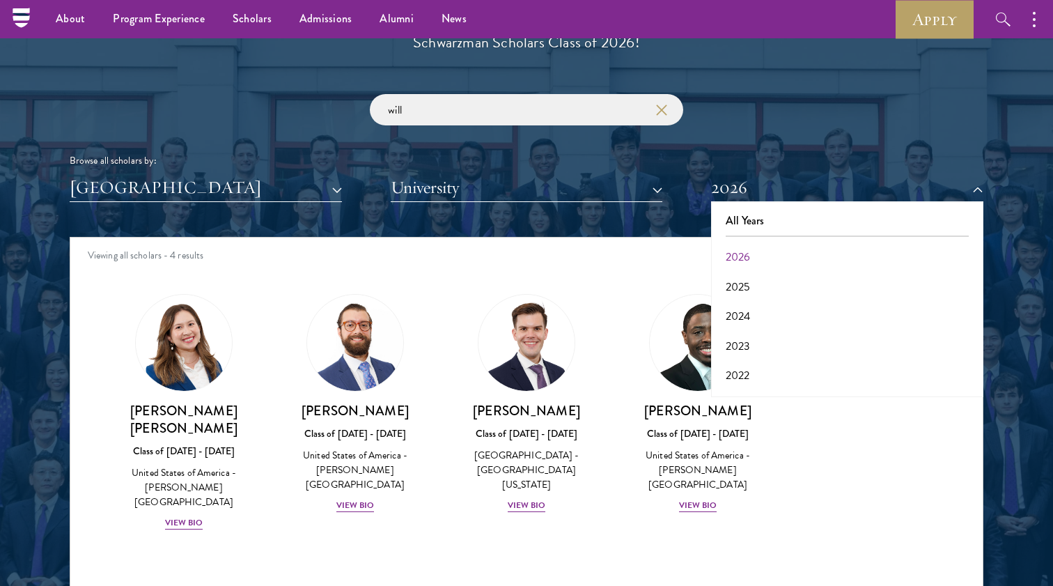
click at [752, 203] on div "All Years 2026 2025 2024 2023 2022 2021 2020 2019 2018 2017" at bounding box center [847, 299] width 272 height 195
click at [752, 219] on button "All Years" at bounding box center [847, 220] width 264 height 29
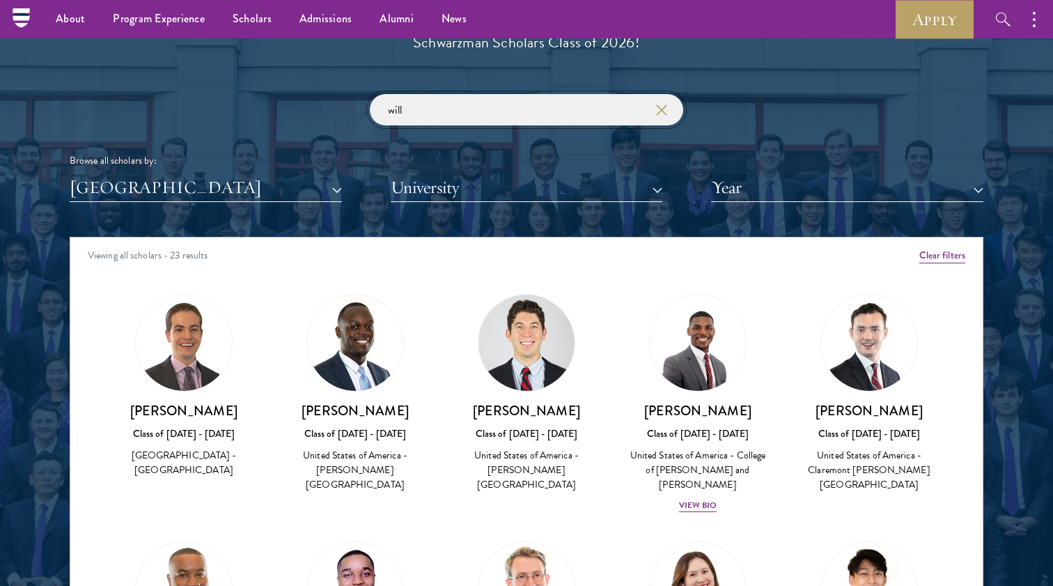
click at [525, 108] on input "will" at bounding box center [526, 109] width 313 height 31
click button "submit" at bounding box center [0, 0] width 0 height 0
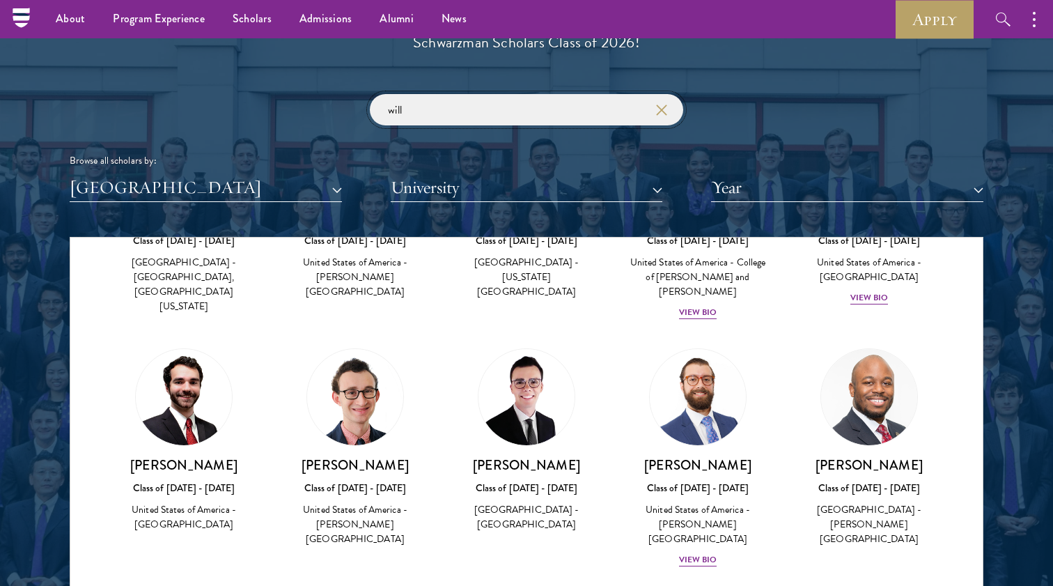
scroll to position [817, 0]
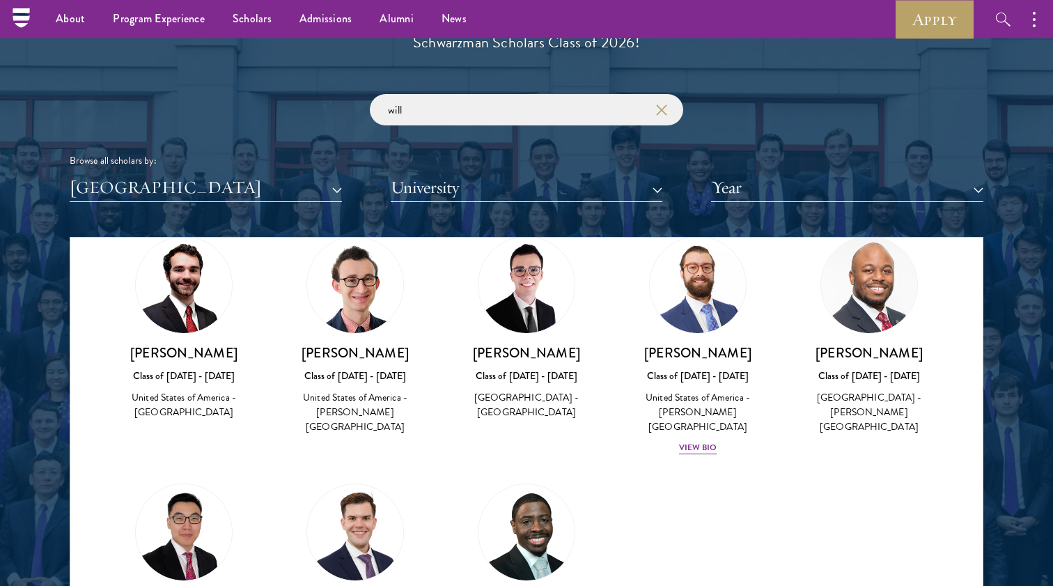
click at [180, 507] on div "William Wang Class of 2022 - 2023 United States of America - New York Universit…" at bounding box center [183, 590] width 143 height 214
click at [171, 484] on img at bounding box center [184, 532] width 96 height 96
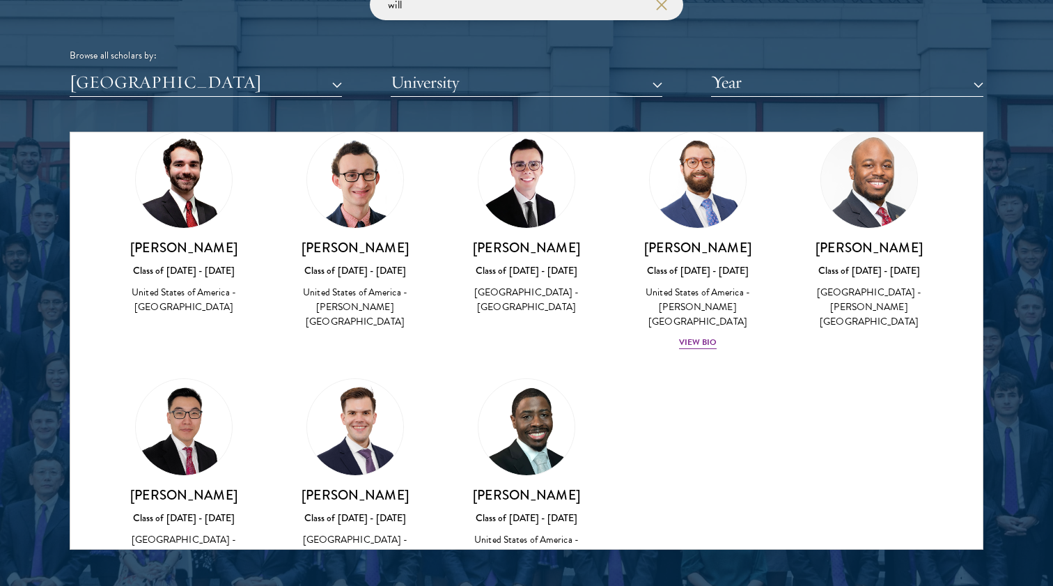
scroll to position [1785, 0]
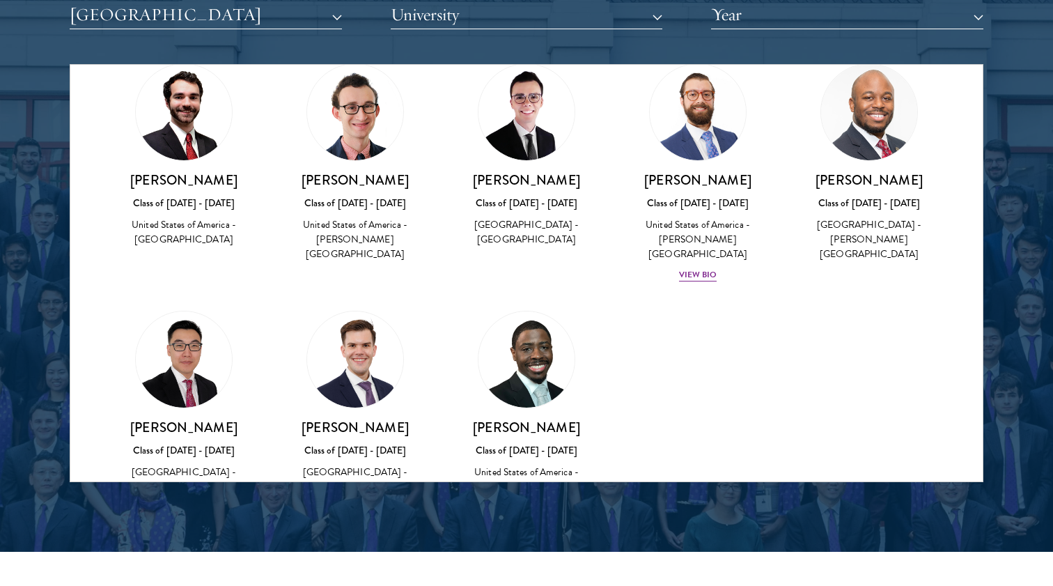
click at [191, 333] on div "William Wang Class of 2022 - 2023 United States of America - New York Universit…" at bounding box center [183, 418] width 143 height 214
click at [189, 443] on div "Class of [DATE] - [DATE]" at bounding box center [183, 450] width 143 height 15
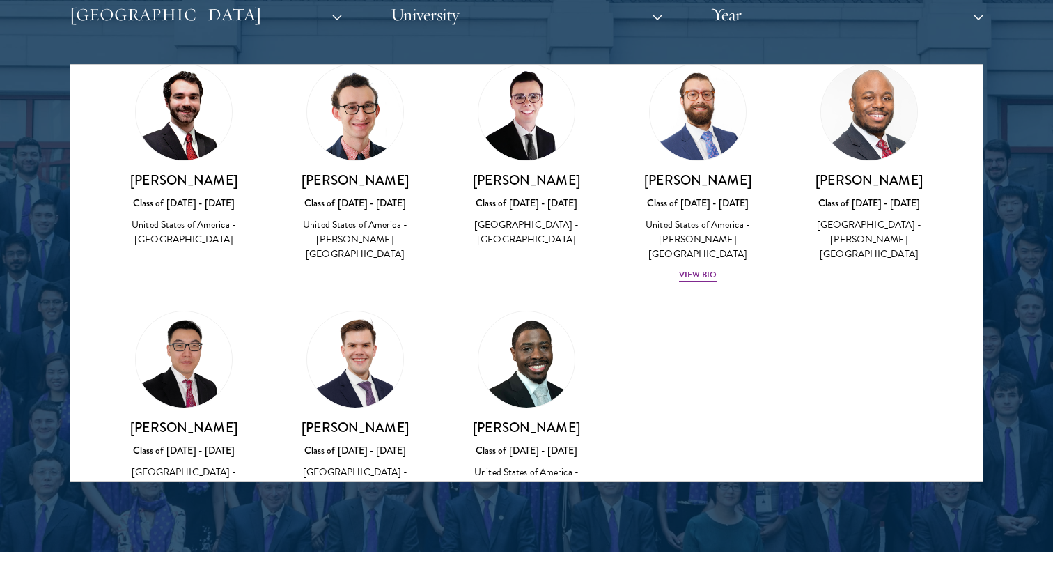
click at [173, 419] on h3 "[PERSON_NAME]" at bounding box center [183, 427] width 143 height 17
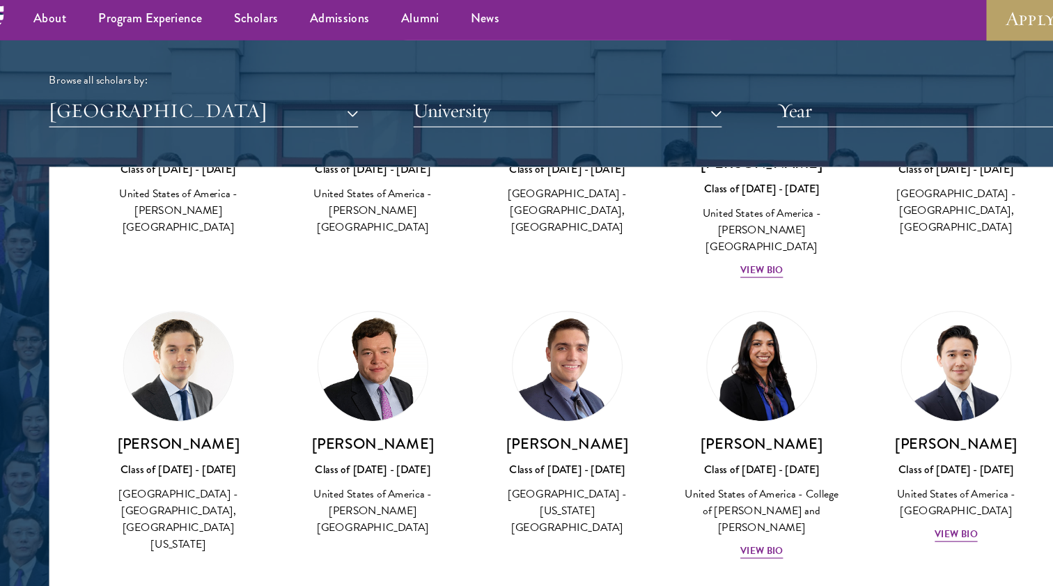
scroll to position [437, 0]
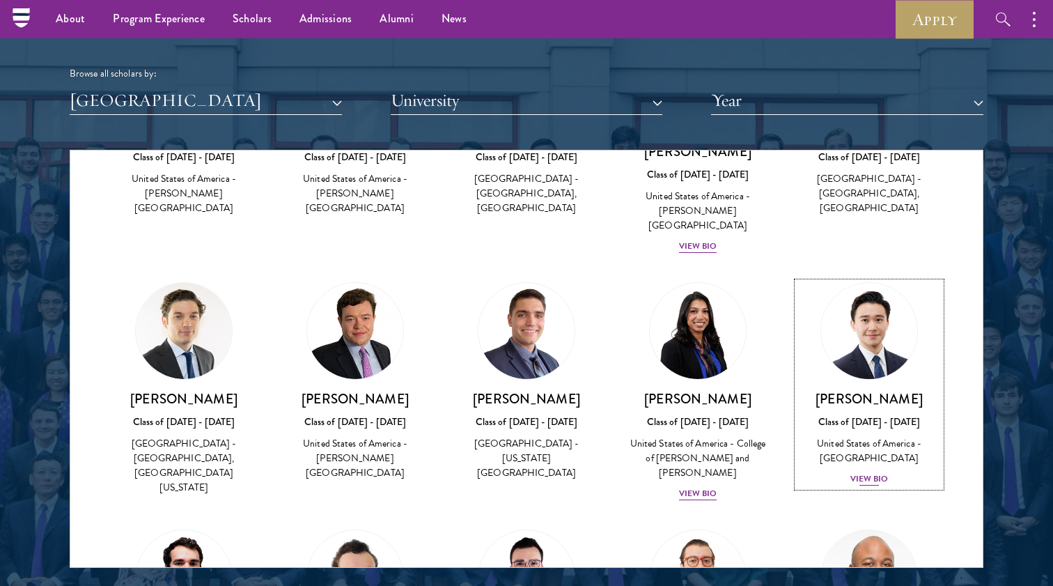
click at [862, 472] on div "View Bio" at bounding box center [869, 478] width 38 height 13
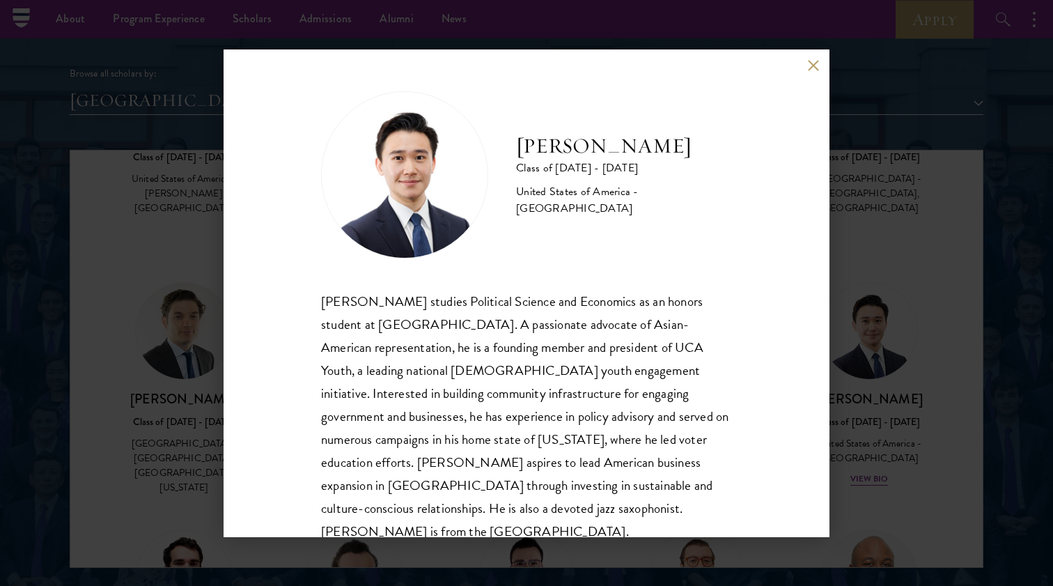
scroll to position [24, 0]
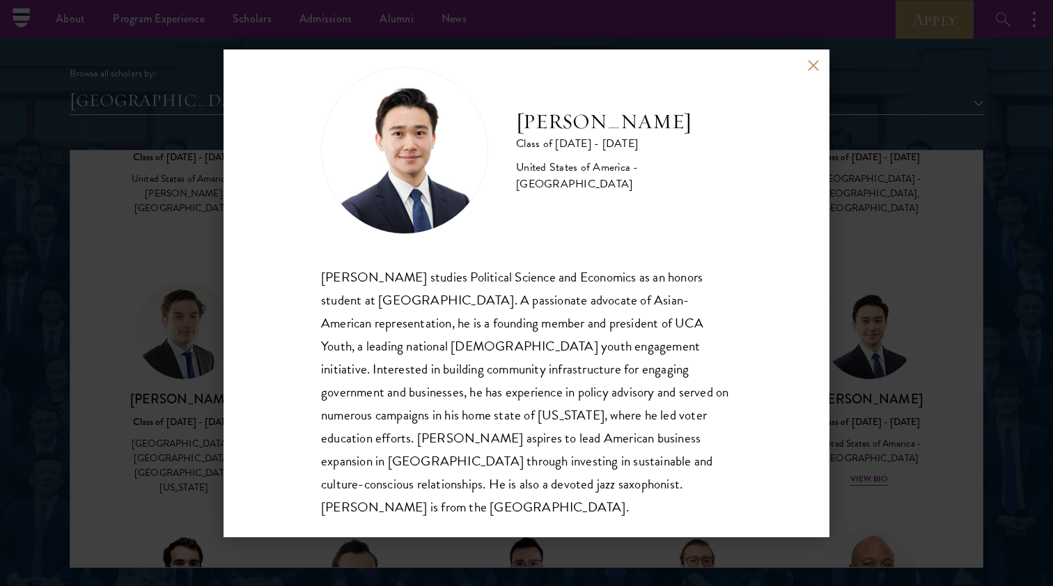
click at [810, 68] on button at bounding box center [813, 66] width 12 height 12
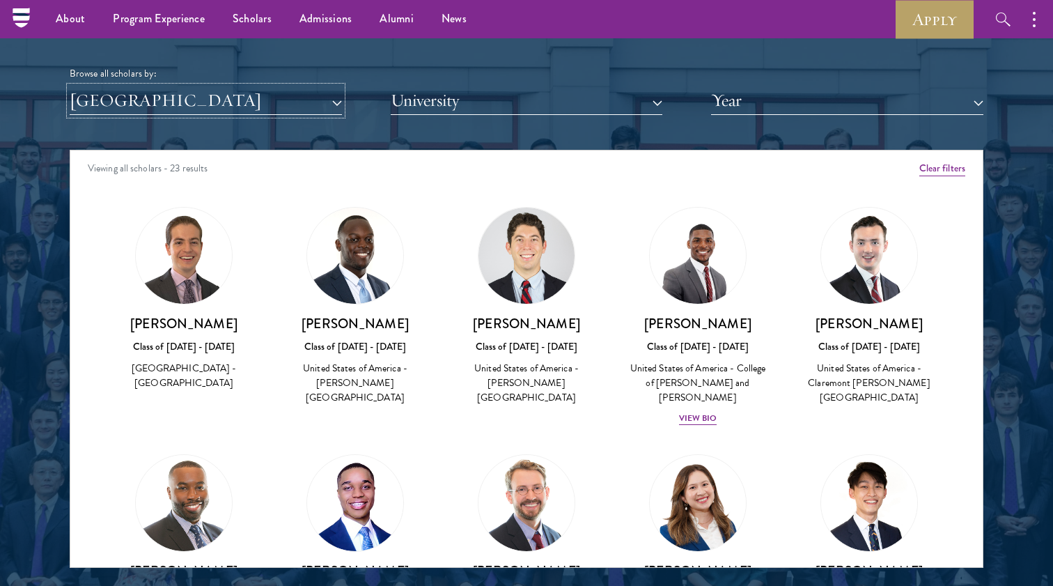
click at [194, 109] on button "[GEOGRAPHIC_DATA]" at bounding box center [206, 100] width 272 height 29
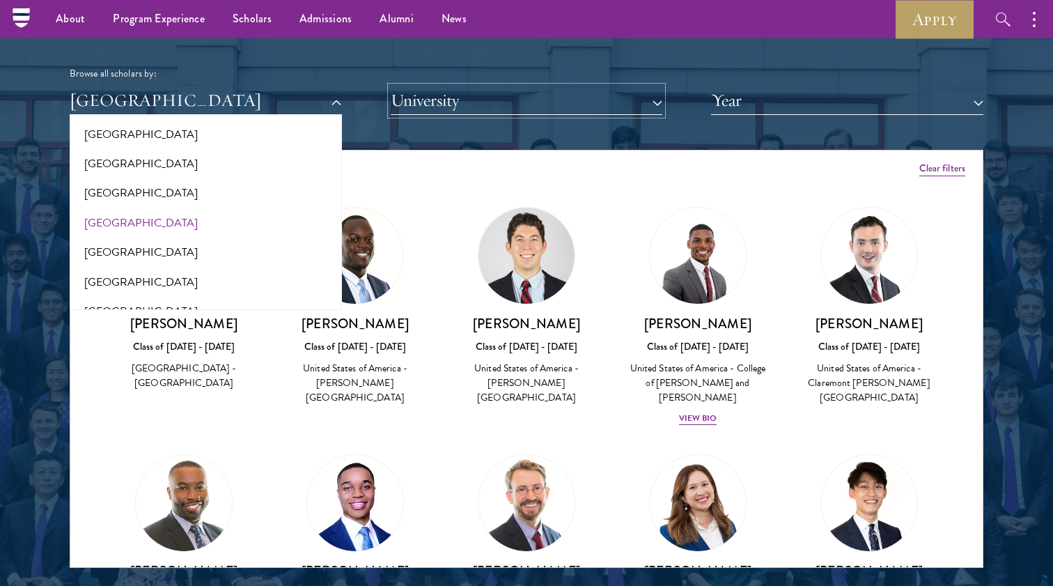
click at [392, 108] on button "University" at bounding box center [527, 100] width 272 height 29
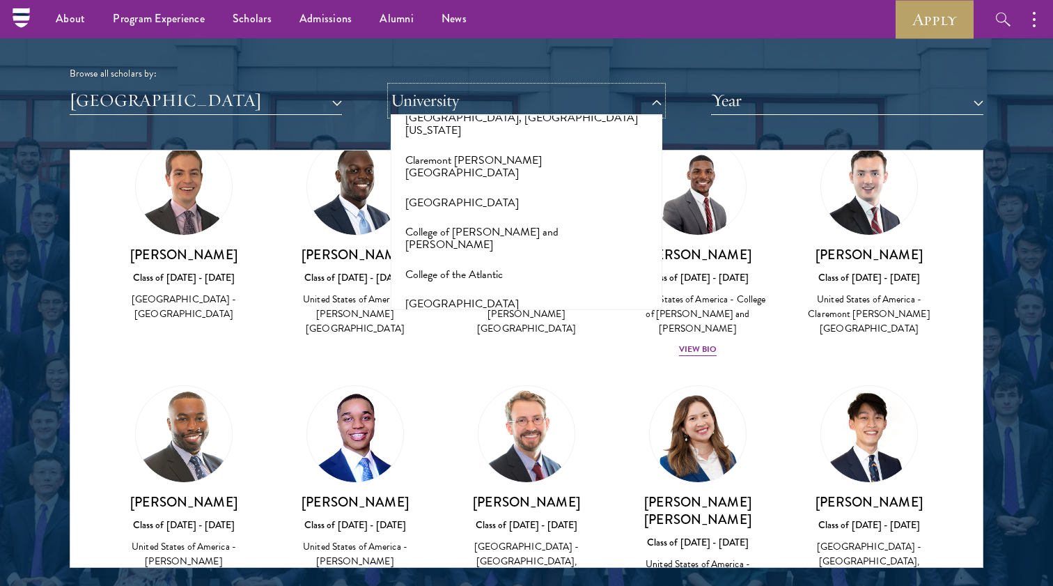
scroll to position [1945, 0]
click at [459, 287] on button "[GEOGRAPHIC_DATA]" at bounding box center [527, 301] width 264 height 29
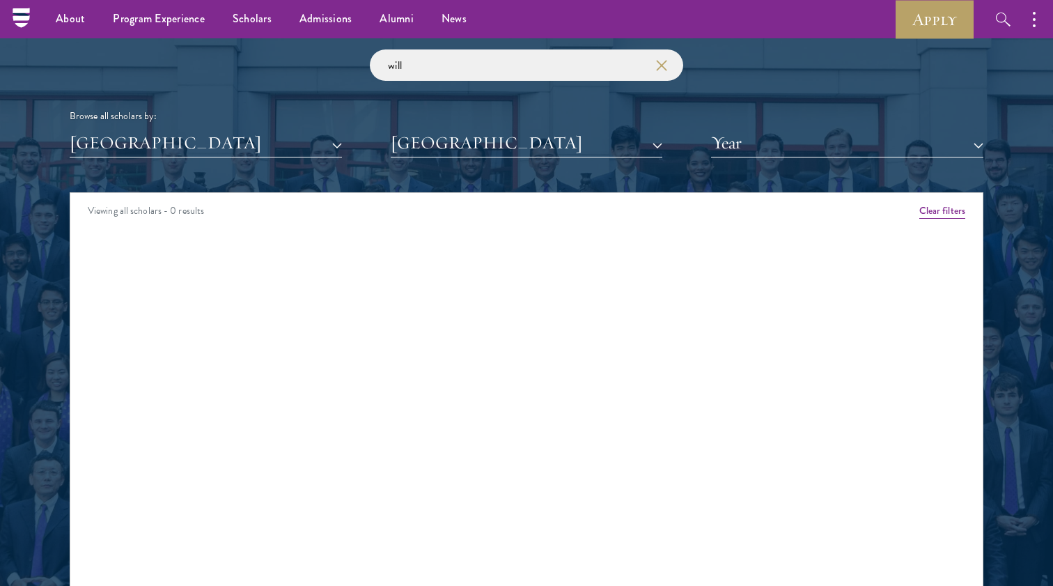
scroll to position [1636, 0]
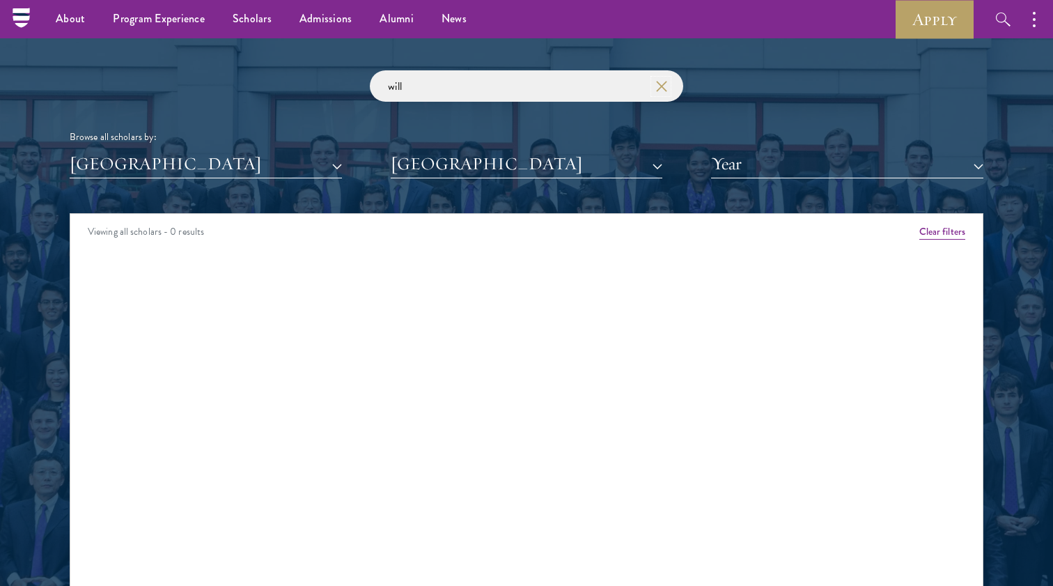
click at [667, 85] on icon "button" at bounding box center [661, 86] width 11 height 11
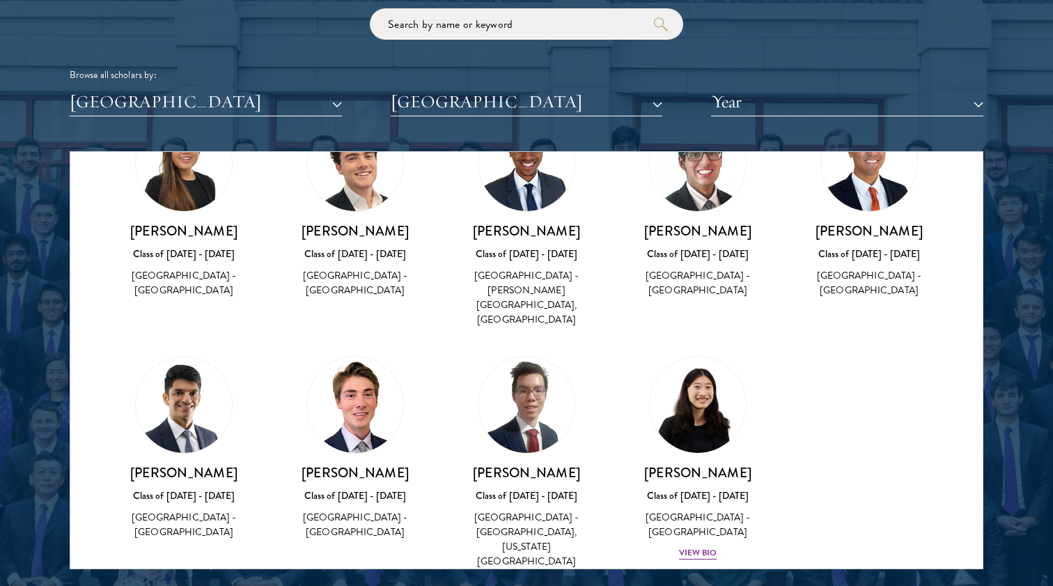
scroll to position [346, 0]
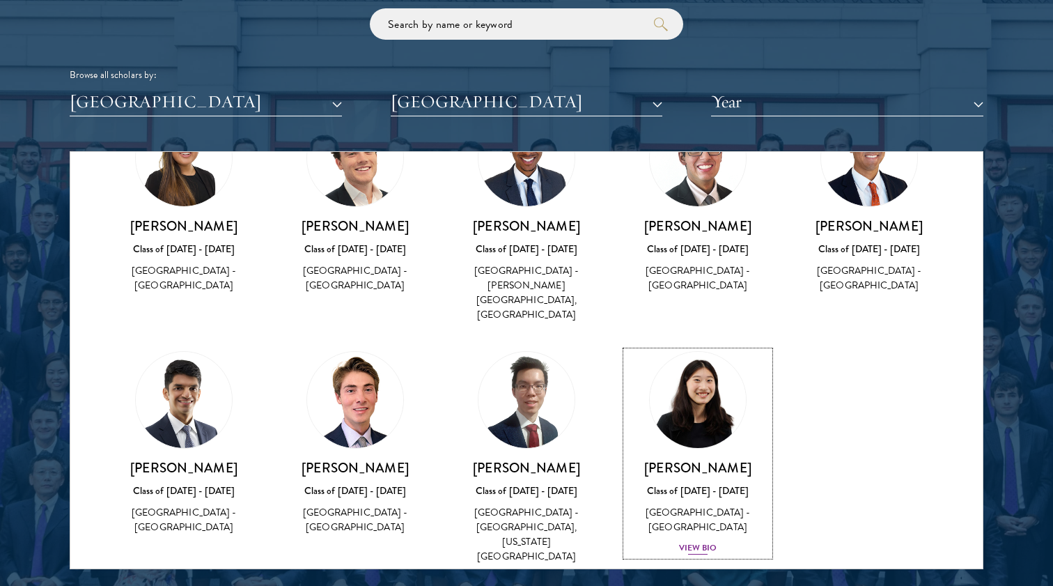
click at [685, 541] on div "View Bio" at bounding box center [698, 547] width 38 height 13
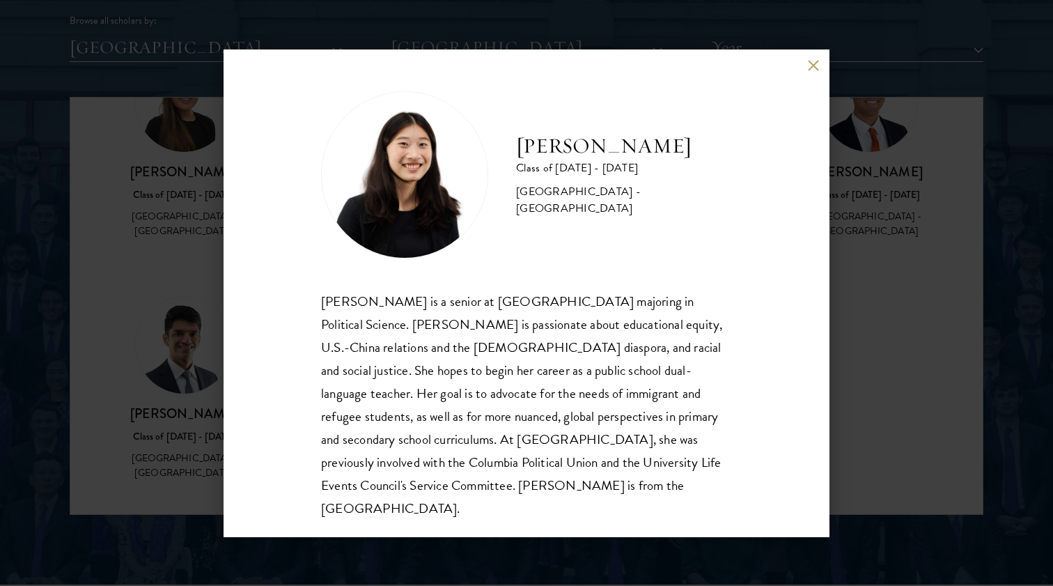
scroll to position [1760, 0]
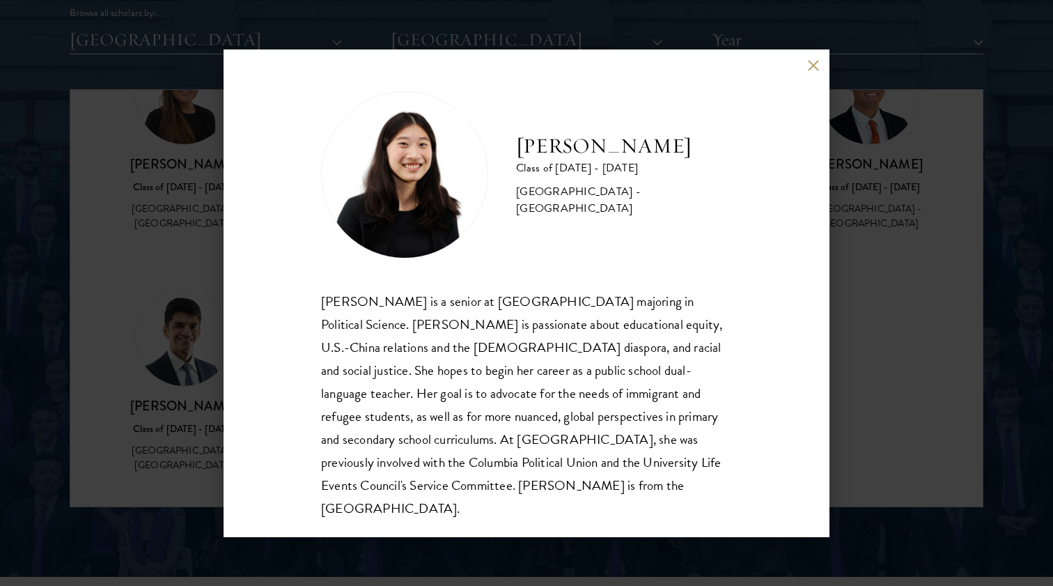
click at [810, 86] on div "Jenna Yuan Class of 2024 - 2025 United States of America - Columbia University …" at bounding box center [527, 293] width 606 height 488
click at [813, 72] on button at bounding box center [813, 66] width 12 height 12
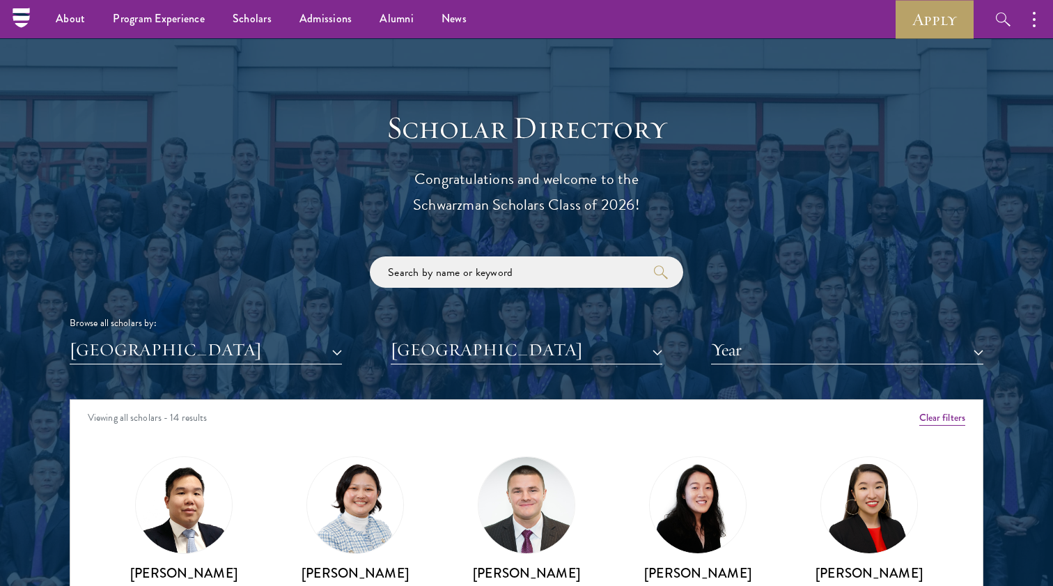
scroll to position [1435, 0]
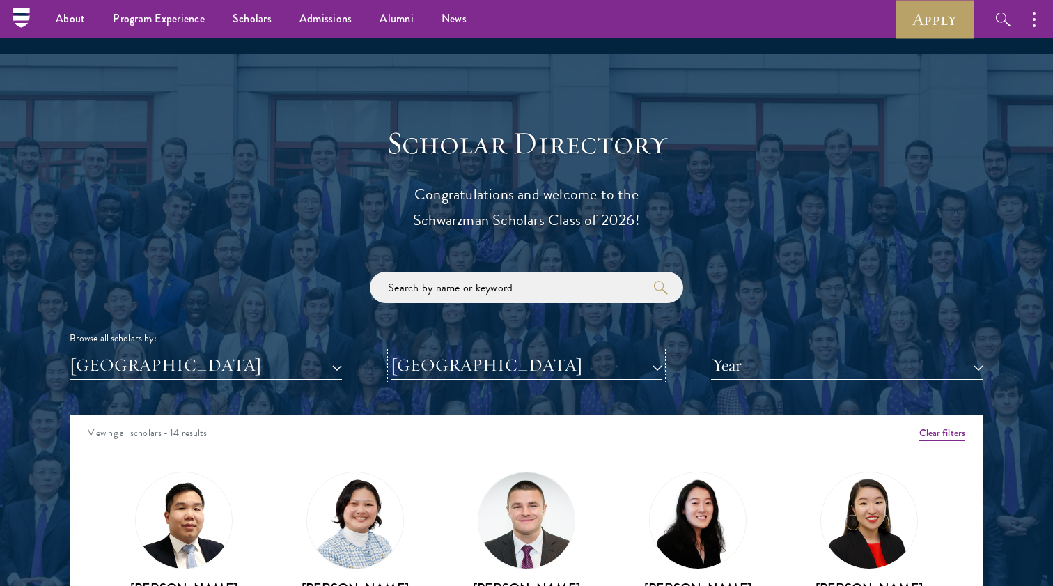
click at [599, 370] on button "[GEOGRAPHIC_DATA]" at bounding box center [527, 365] width 272 height 29
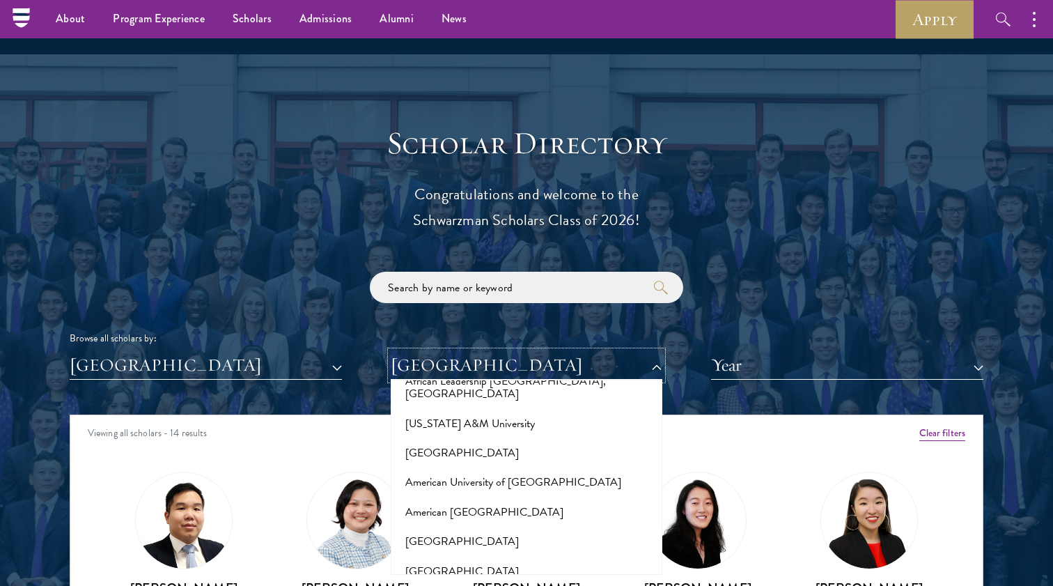
scroll to position [0, 0]
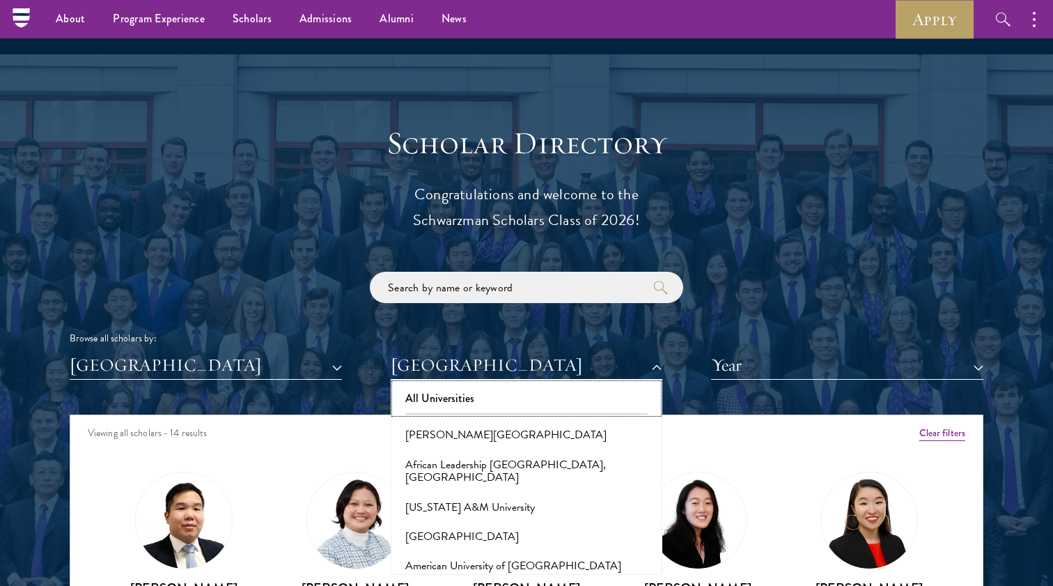
click at [552, 396] on button "All Universities" at bounding box center [527, 398] width 264 height 29
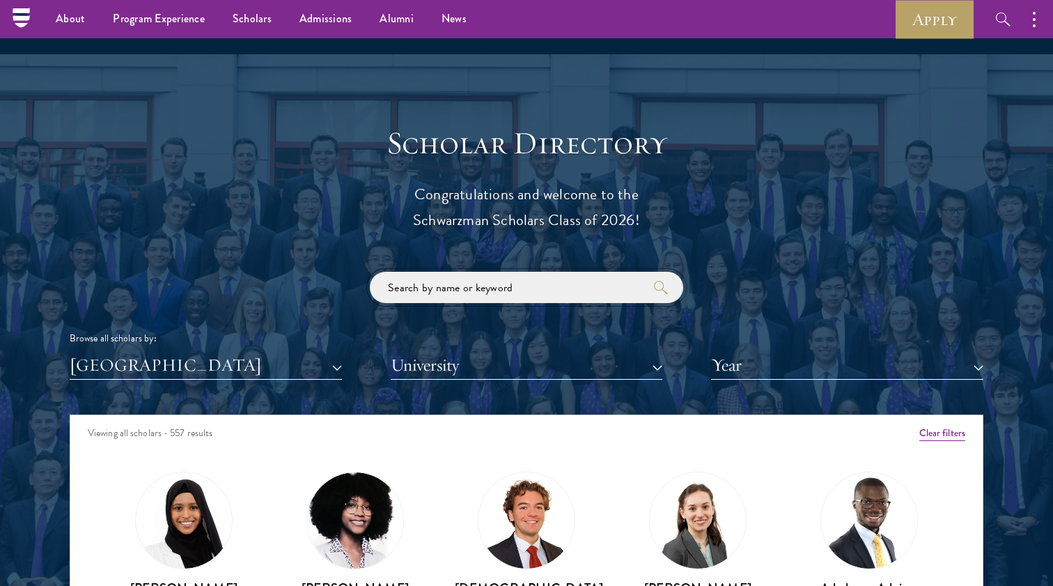
click at [513, 296] on input "search" at bounding box center [526, 287] width 313 height 31
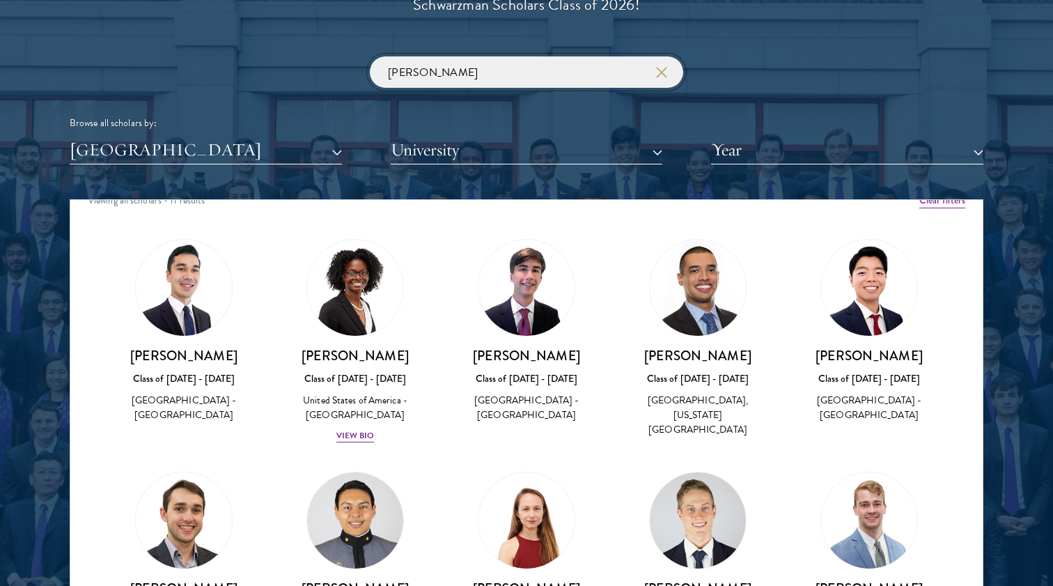
scroll to position [10, 0]
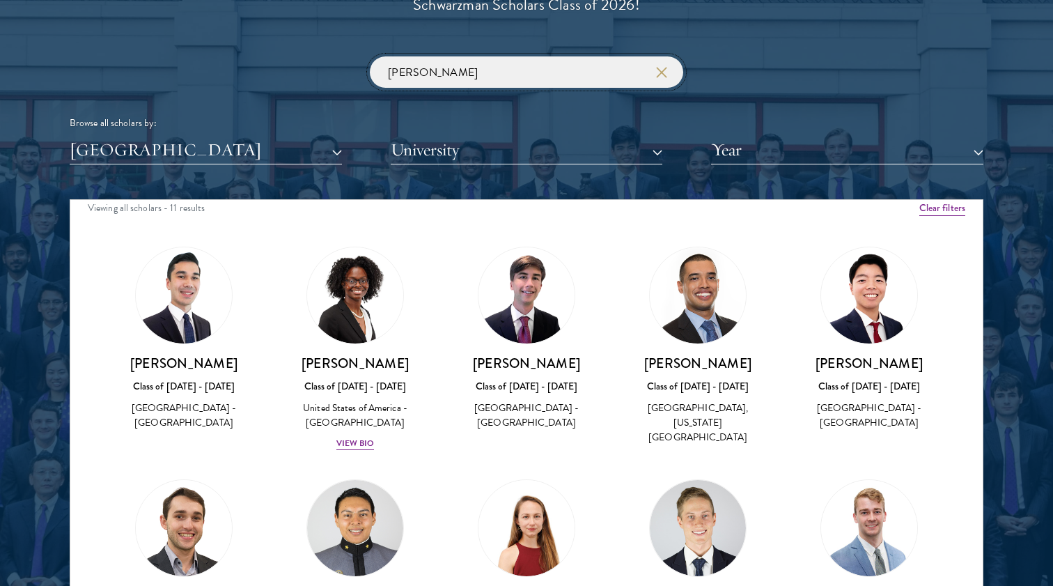
type input "alex"
click at [558, 361] on h3 "[PERSON_NAME]" at bounding box center [526, 363] width 143 height 17
copy div "[PERSON_NAME]"
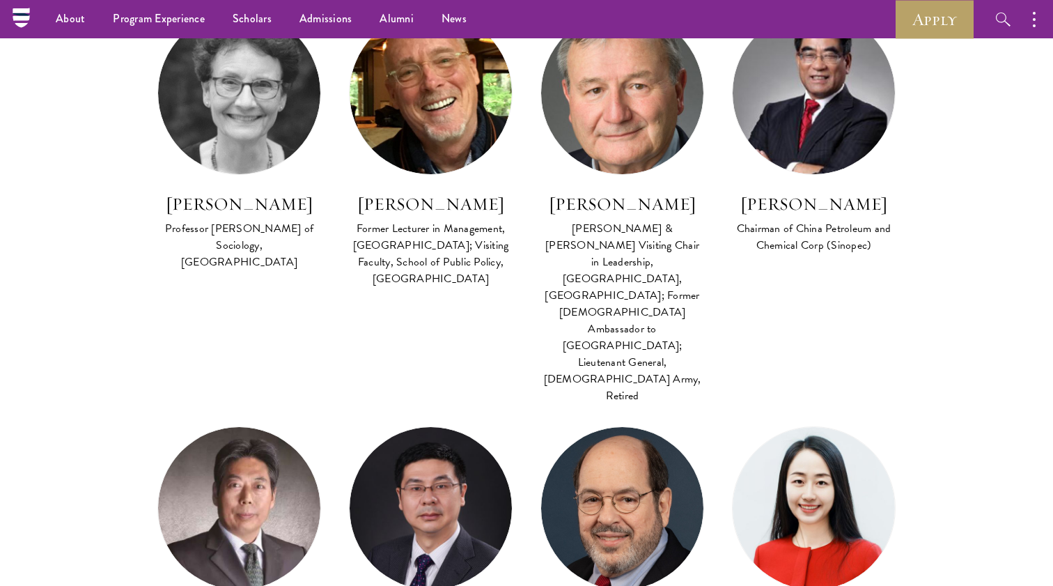
scroll to position [1333, 0]
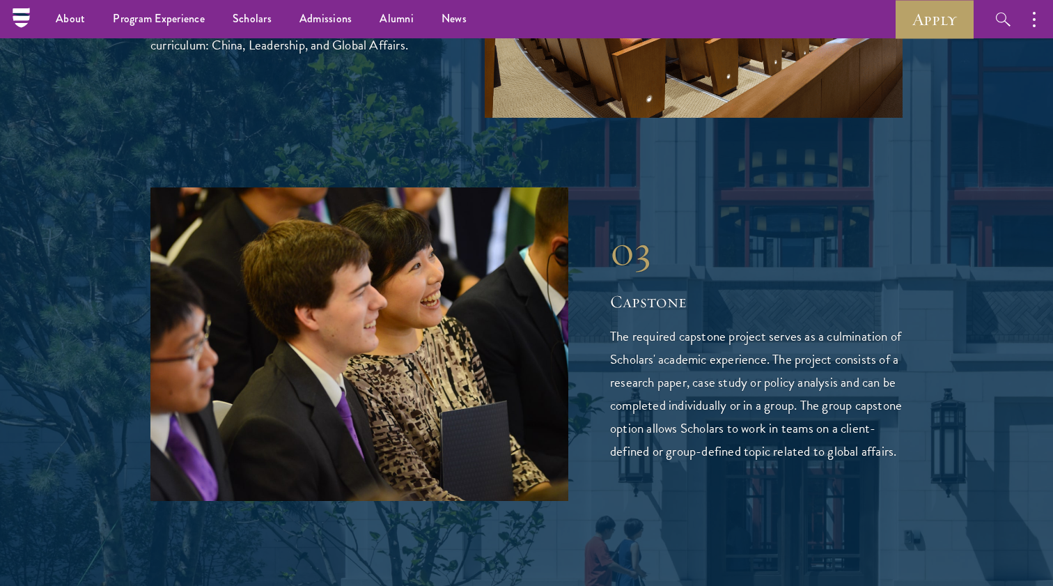
scroll to position [2756, 0]
